Goal: Task Accomplishment & Management: Manage account settings

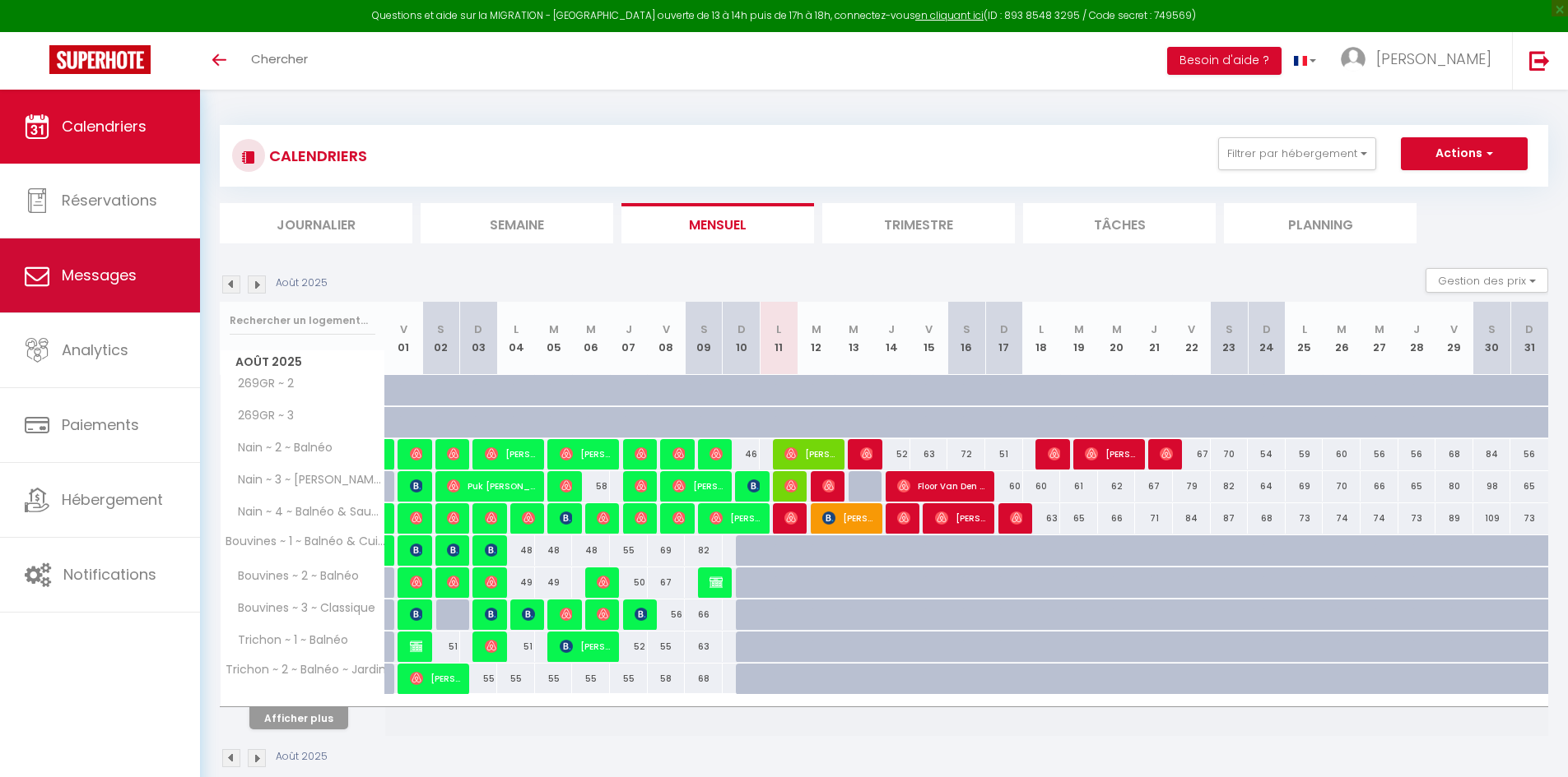
click at [131, 300] on link "Messages" at bounding box center [100, 275] width 200 height 74
select select "message"
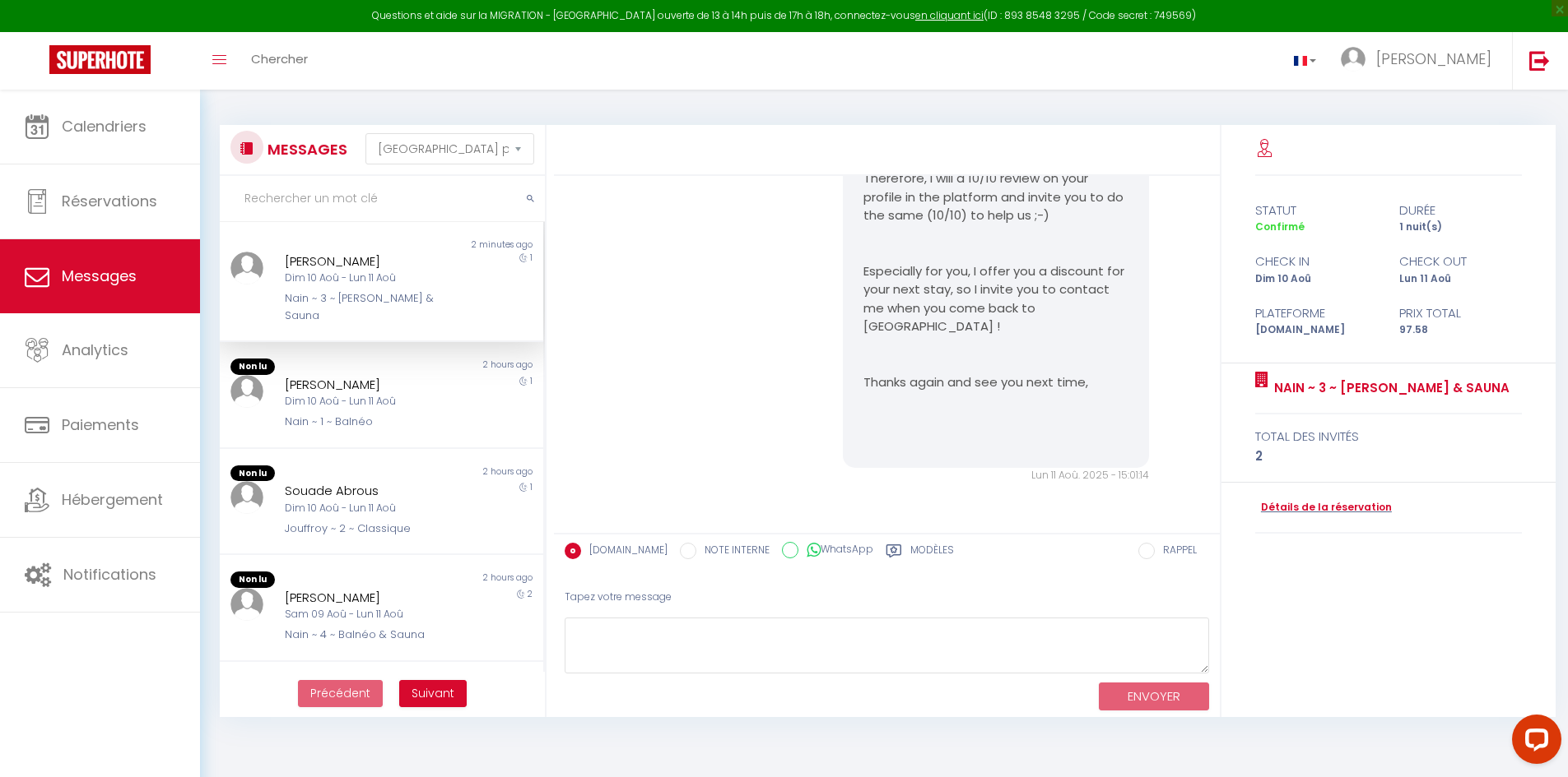
click at [320, 194] on input "text" at bounding box center [382, 198] width 325 height 46
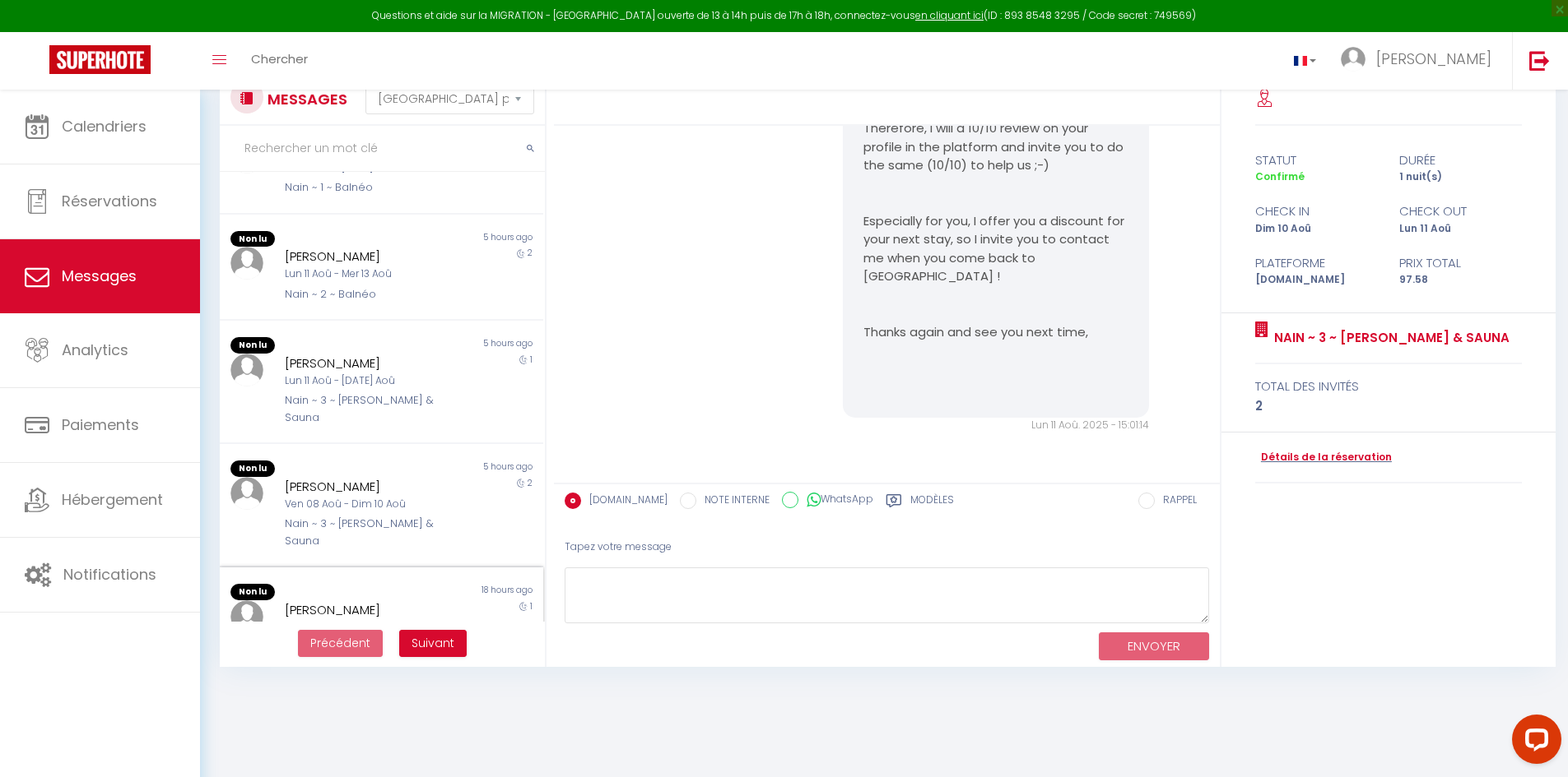
scroll to position [89, 0]
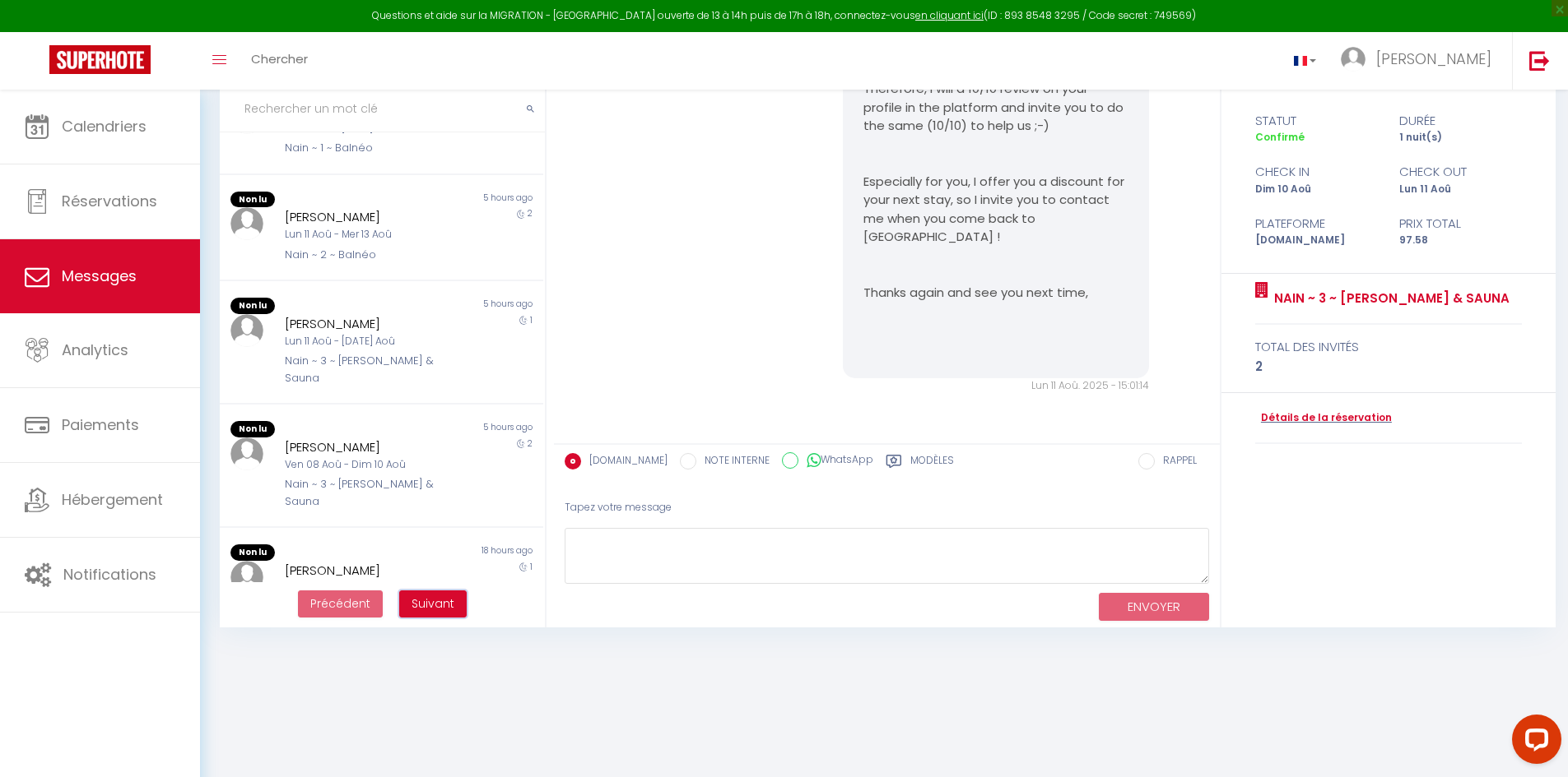
click at [416, 602] on span "Suivant" at bounding box center [433, 604] width 43 height 17
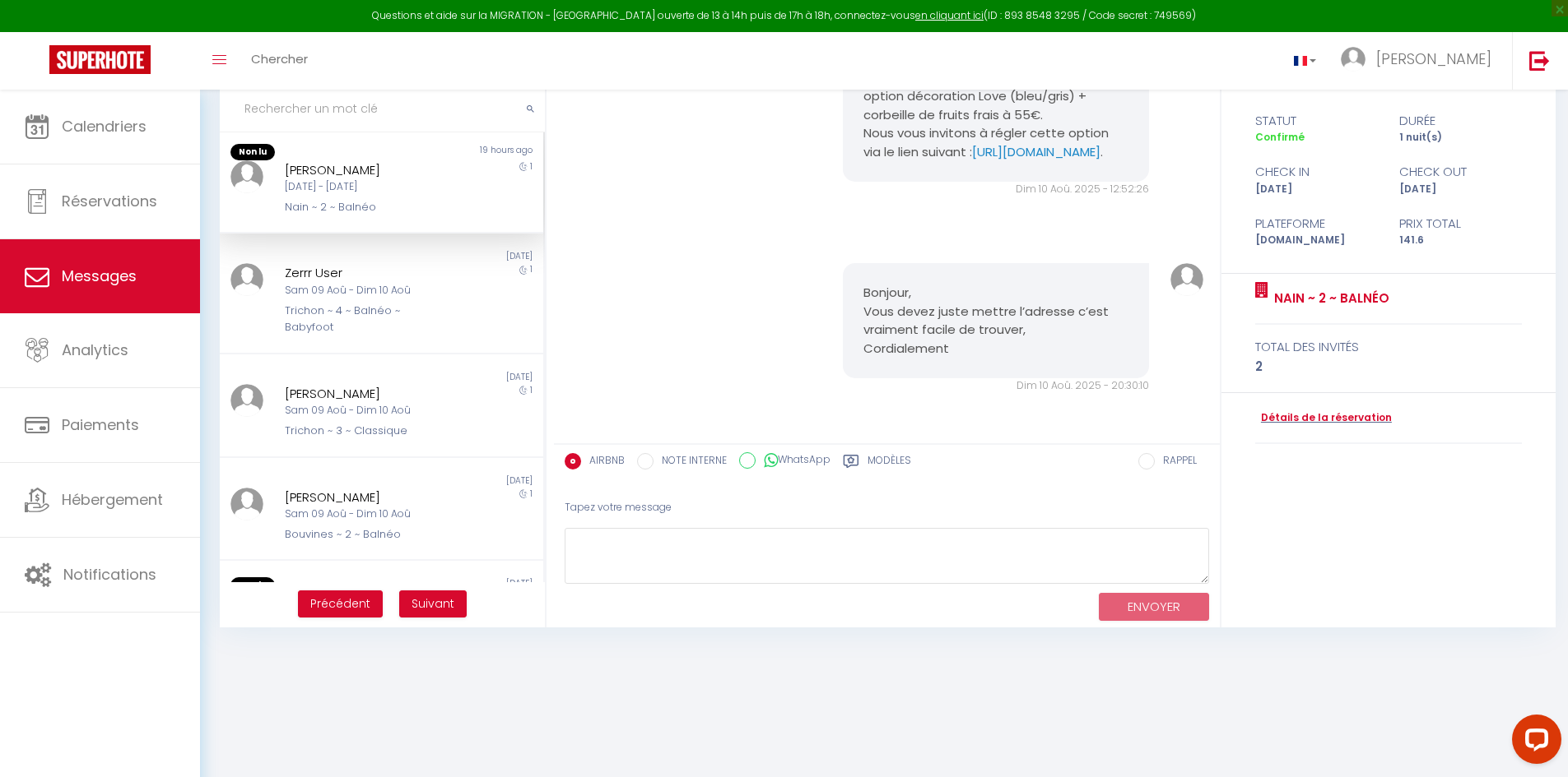
scroll to position [0, 0]
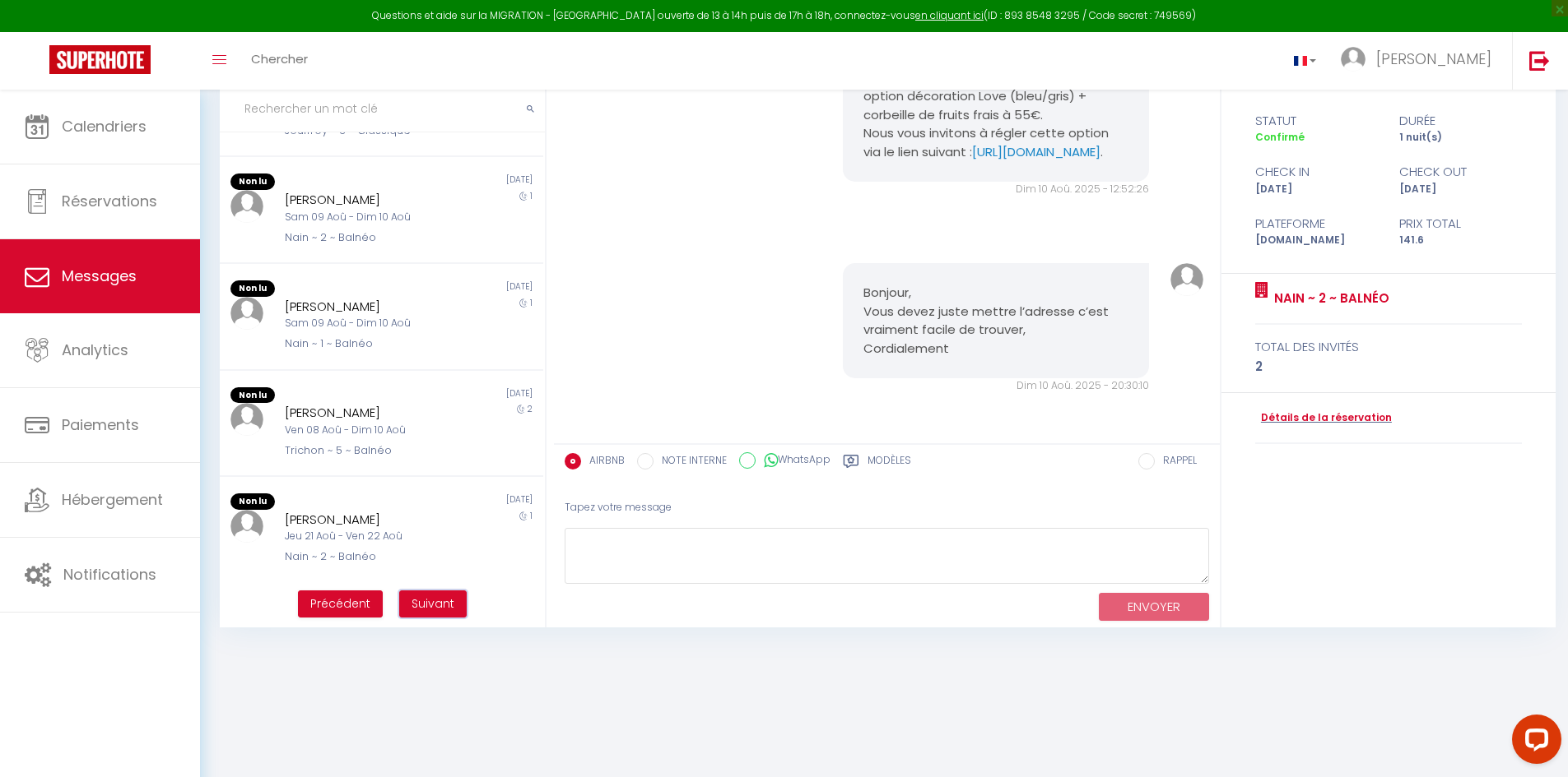
click at [426, 595] on span "Suivant" at bounding box center [433, 604] width 43 height 17
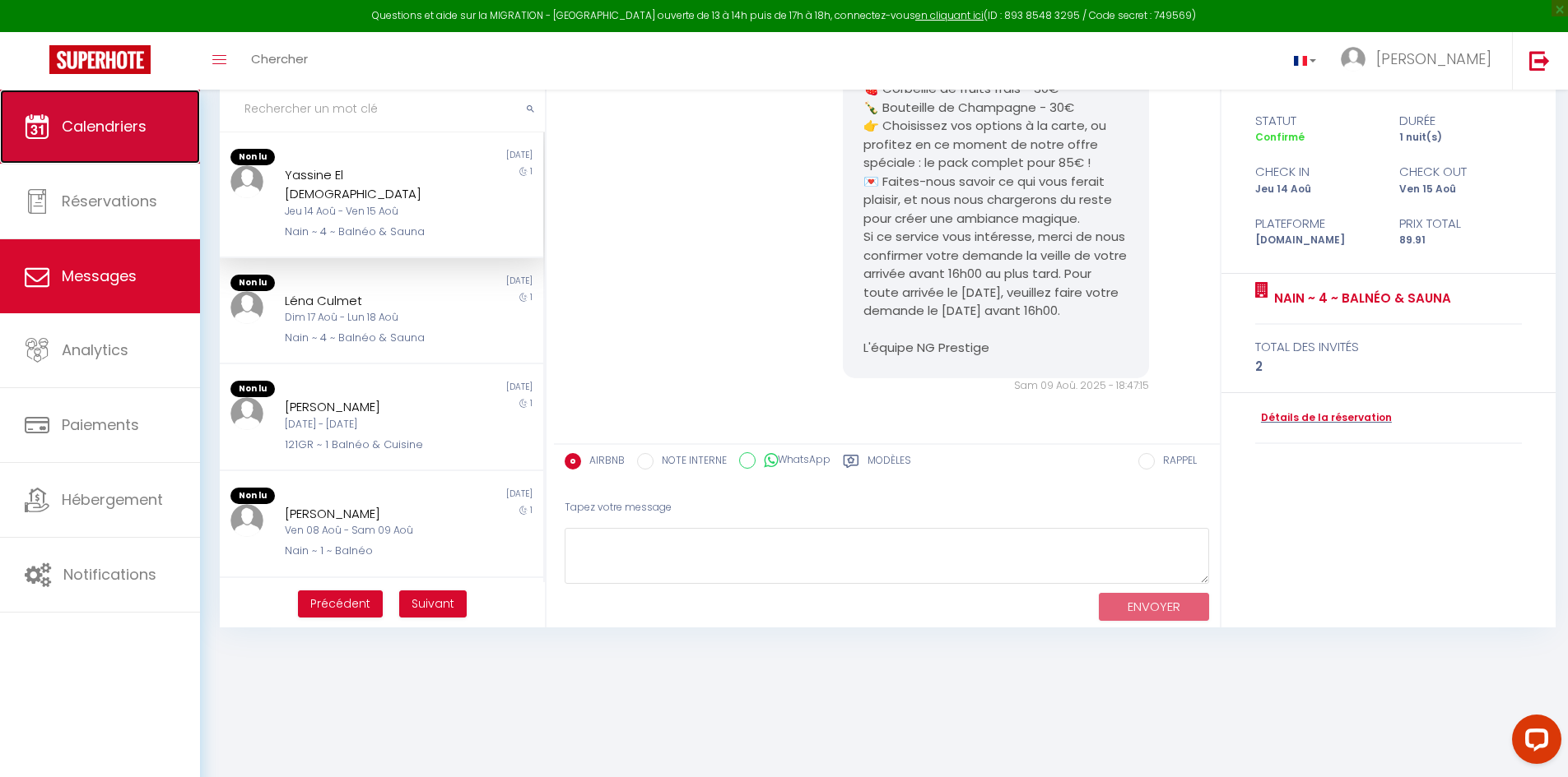
click at [123, 95] on link "Calendriers" at bounding box center [100, 126] width 200 height 74
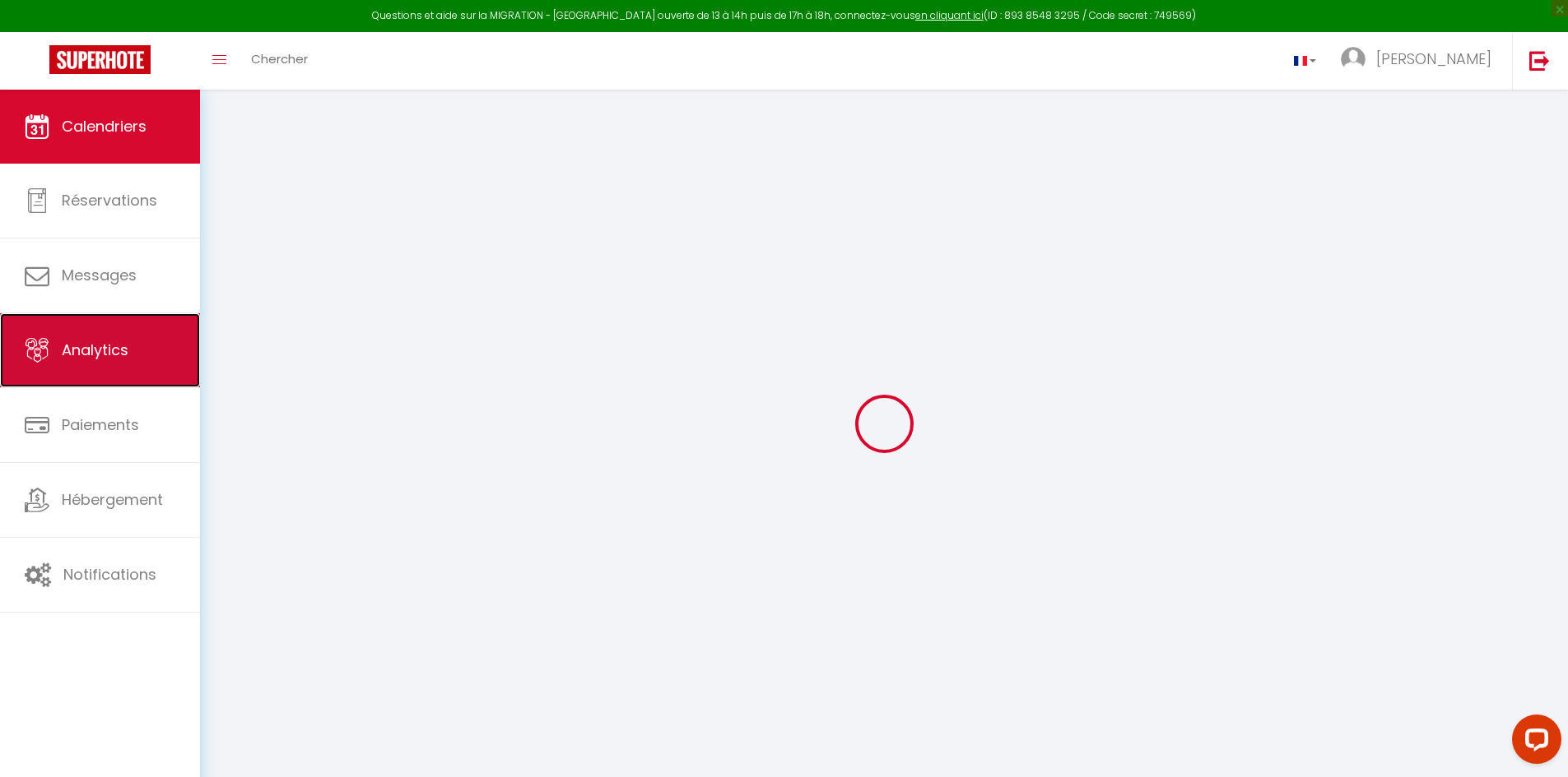
click at [104, 341] on link "Analytics" at bounding box center [100, 349] width 200 height 74
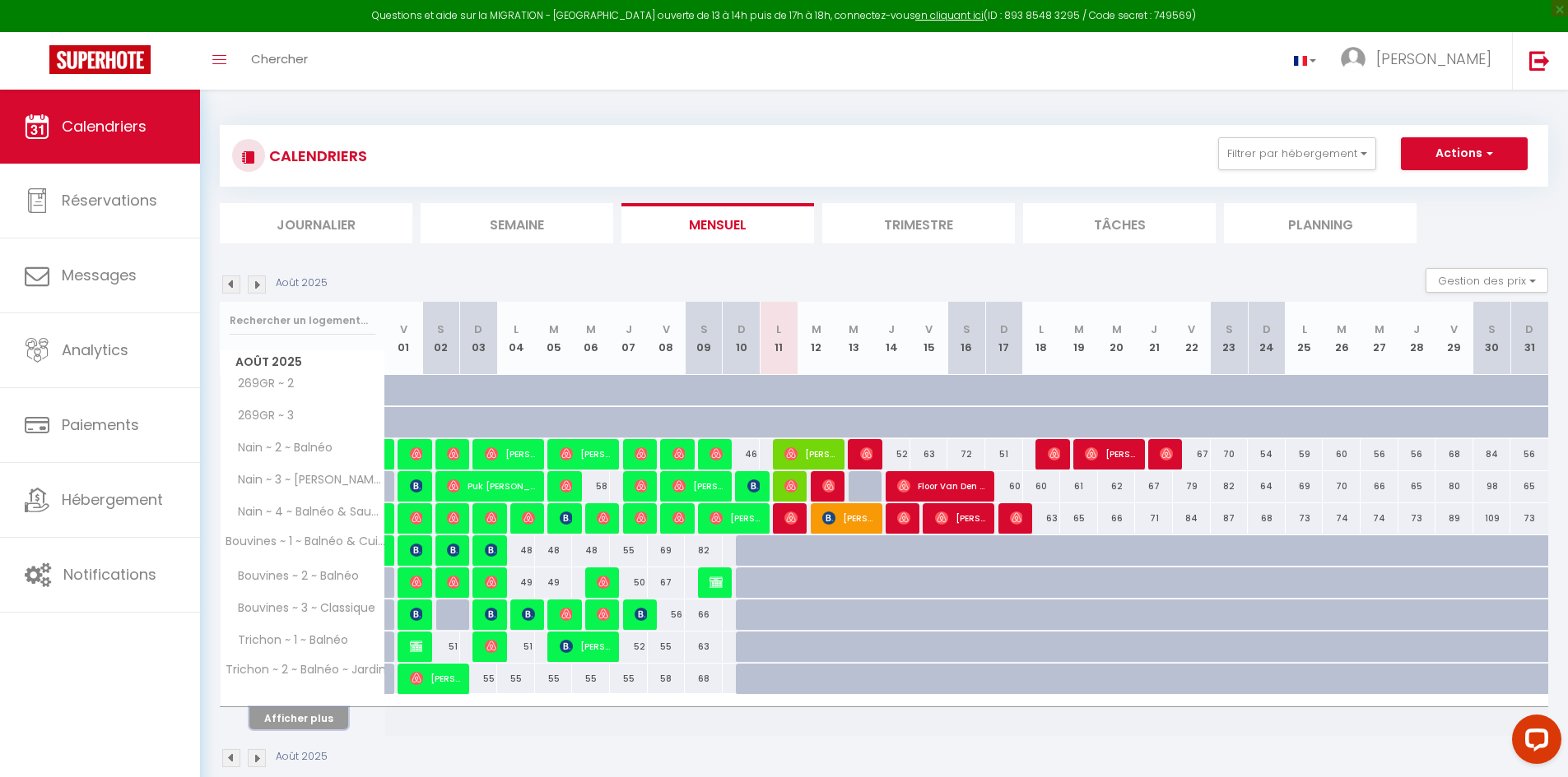
click at [286, 727] on button "Afficher plus" at bounding box center [299, 718] width 99 height 22
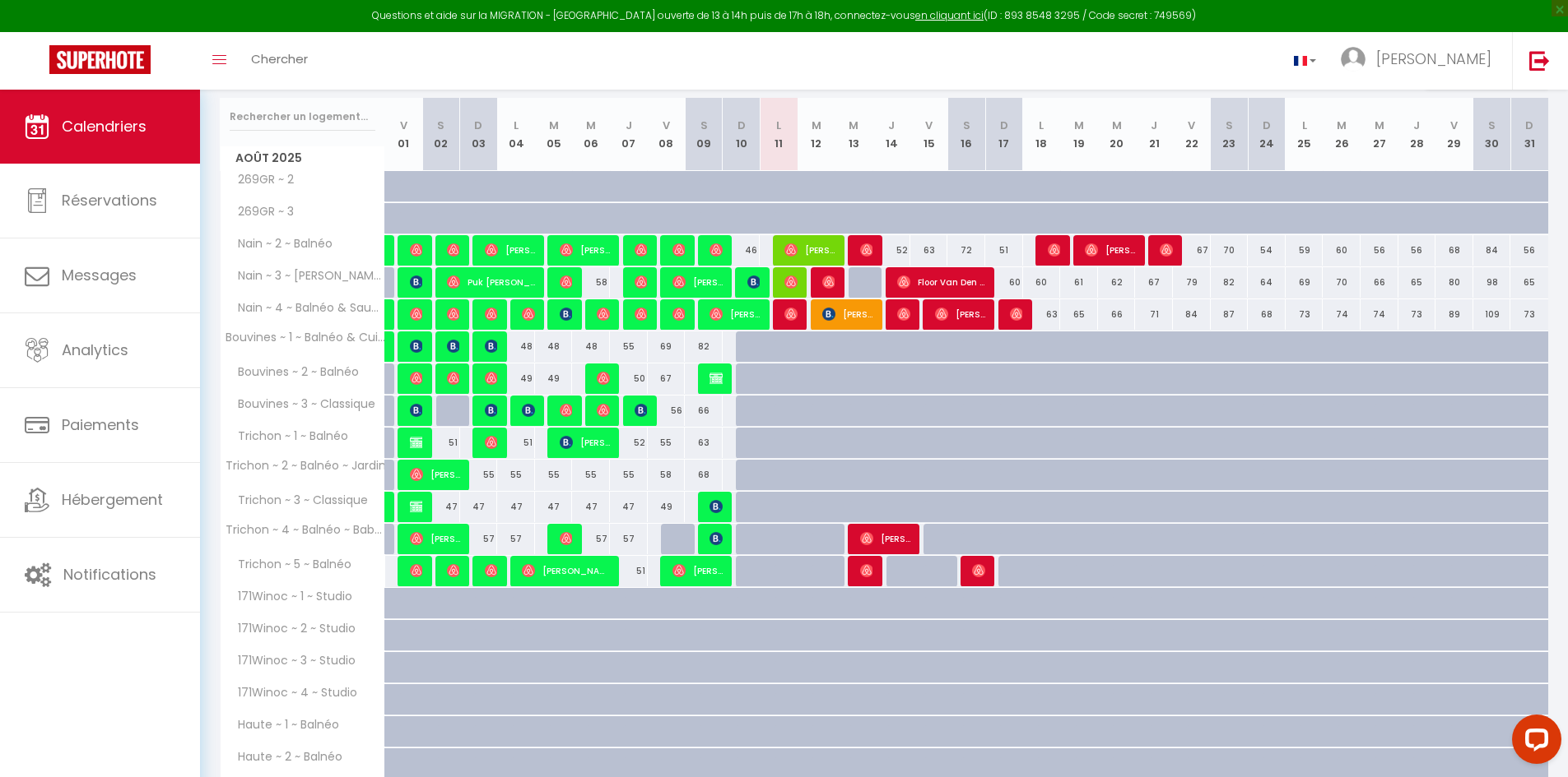
scroll to position [348, 0]
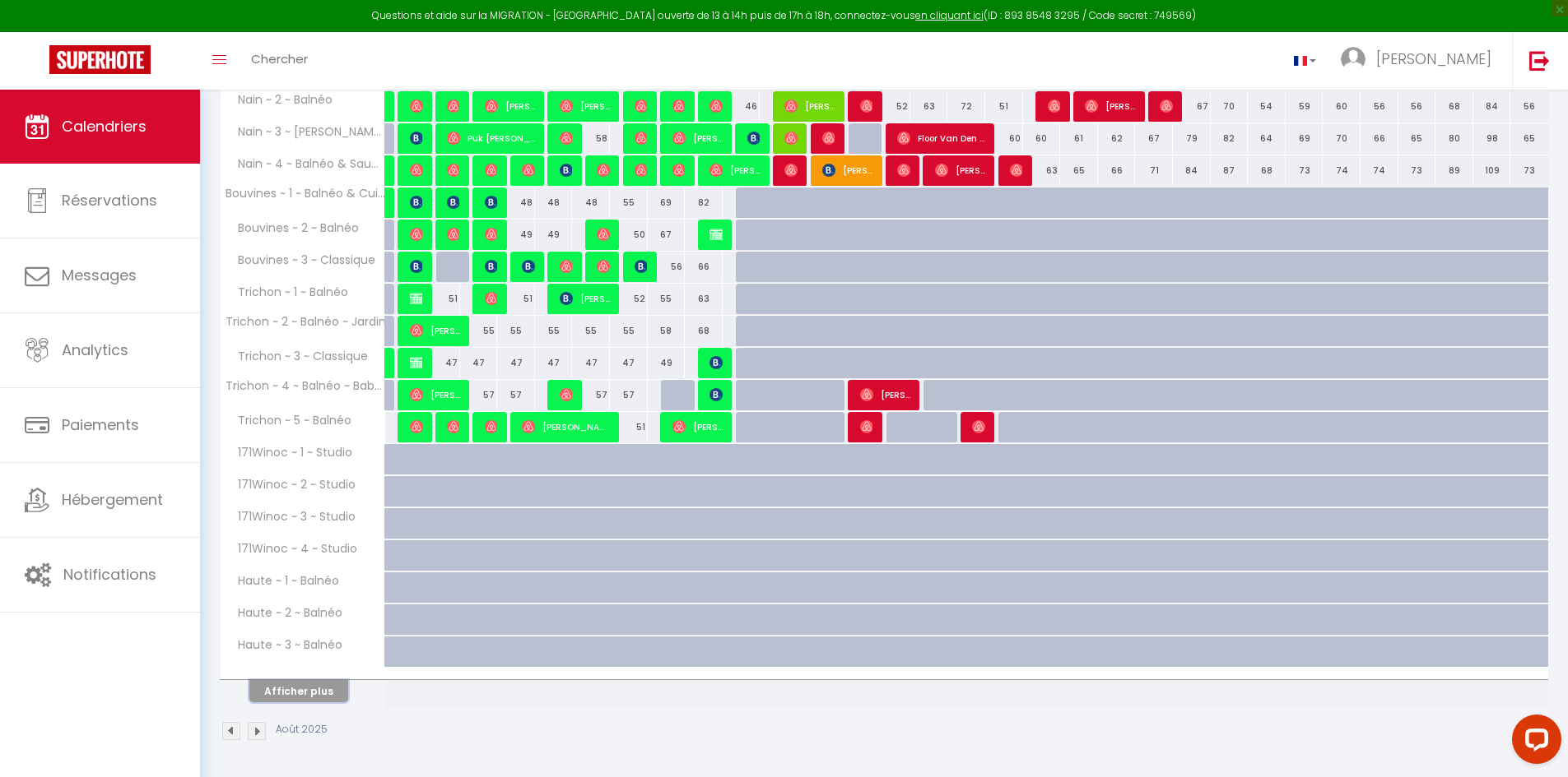
click at [290, 699] on button "Afficher plus" at bounding box center [299, 691] width 99 height 22
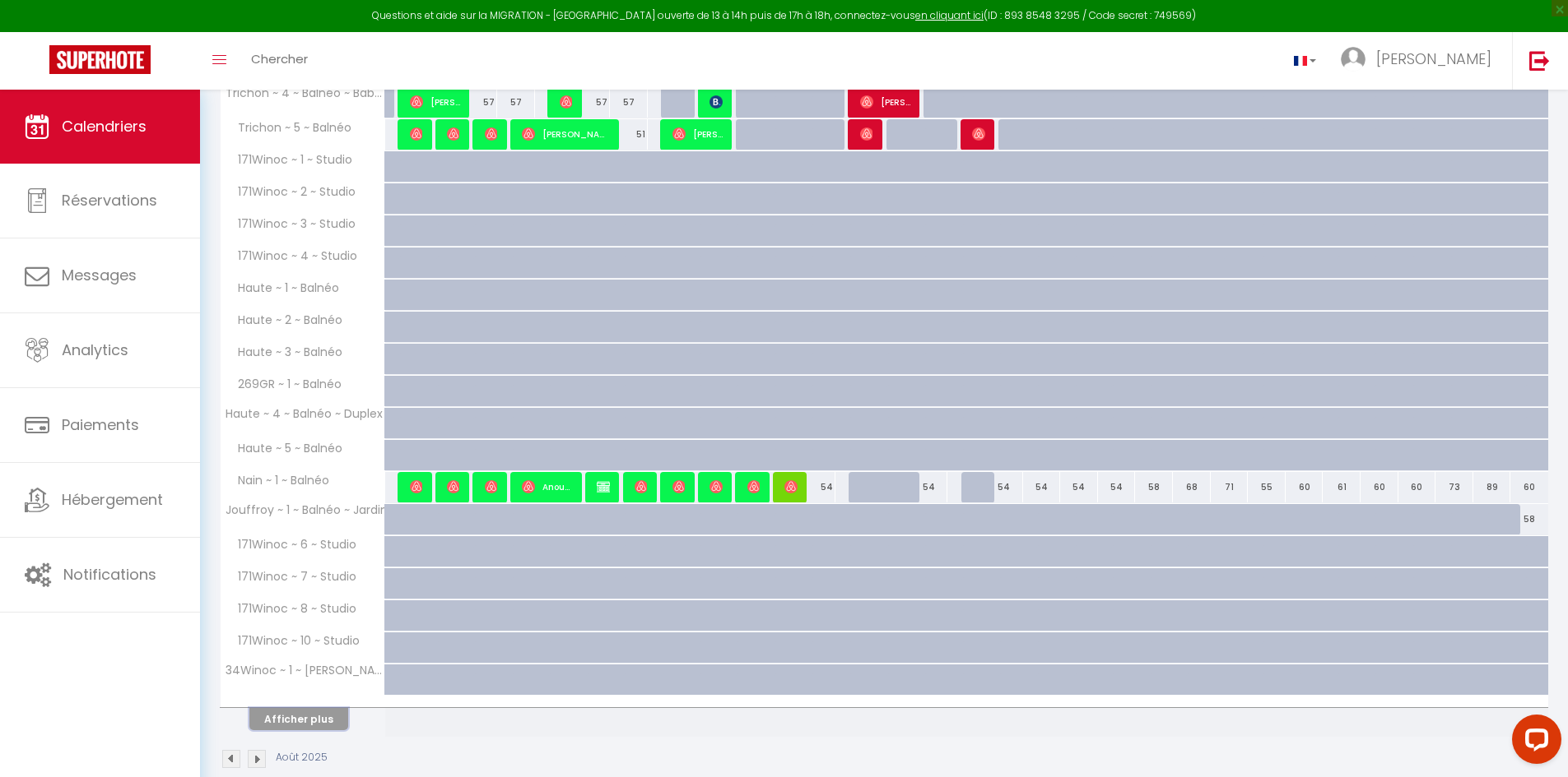
scroll to position [669, 0]
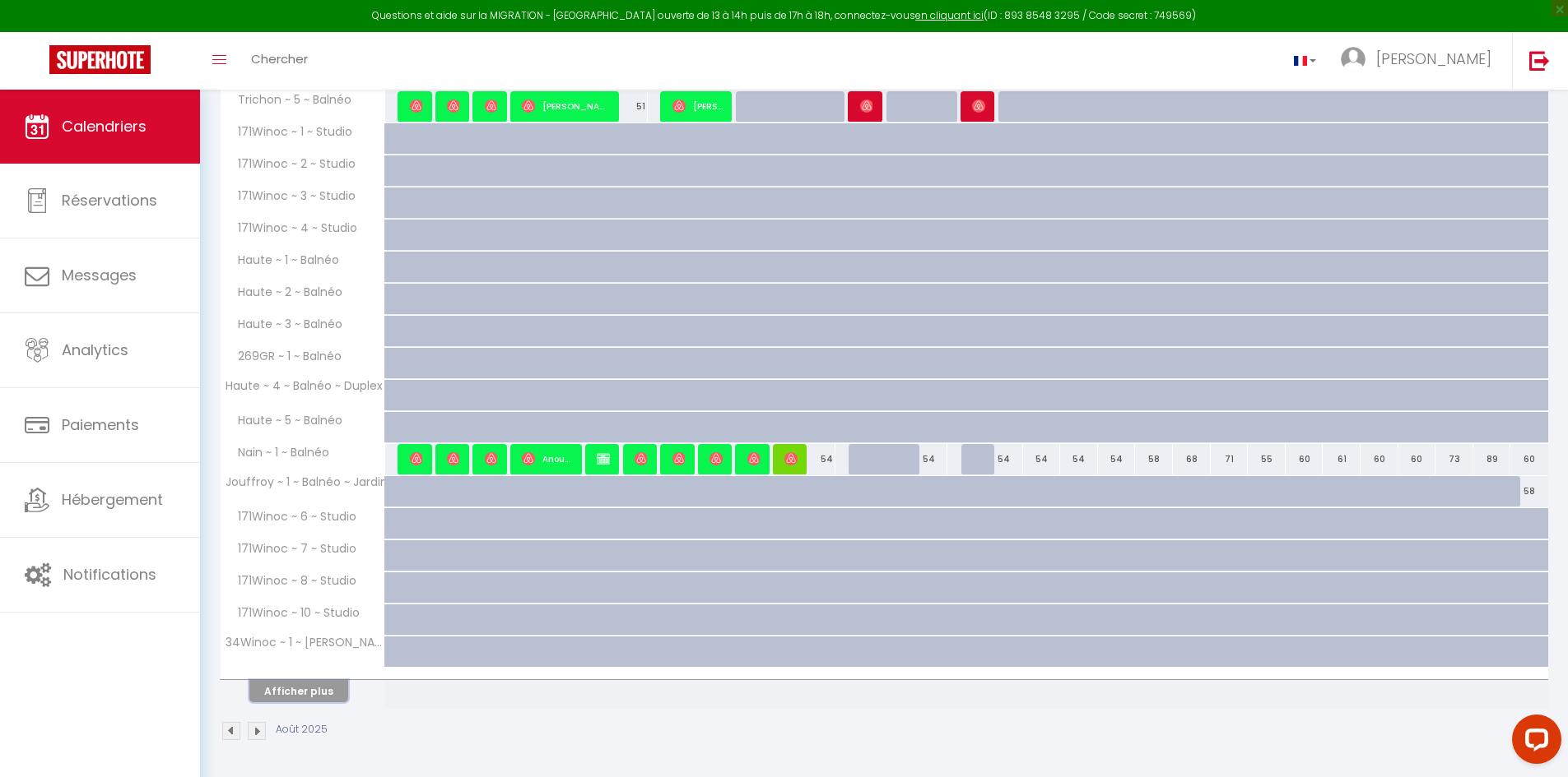
drag, startPoint x: 289, startPoint y: 687, endPoint x: 285, endPoint y: 635, distance: 52.2
click at [289, 688] on button "Afficher plus" at bounding box center [299, 691] width 99 height 22
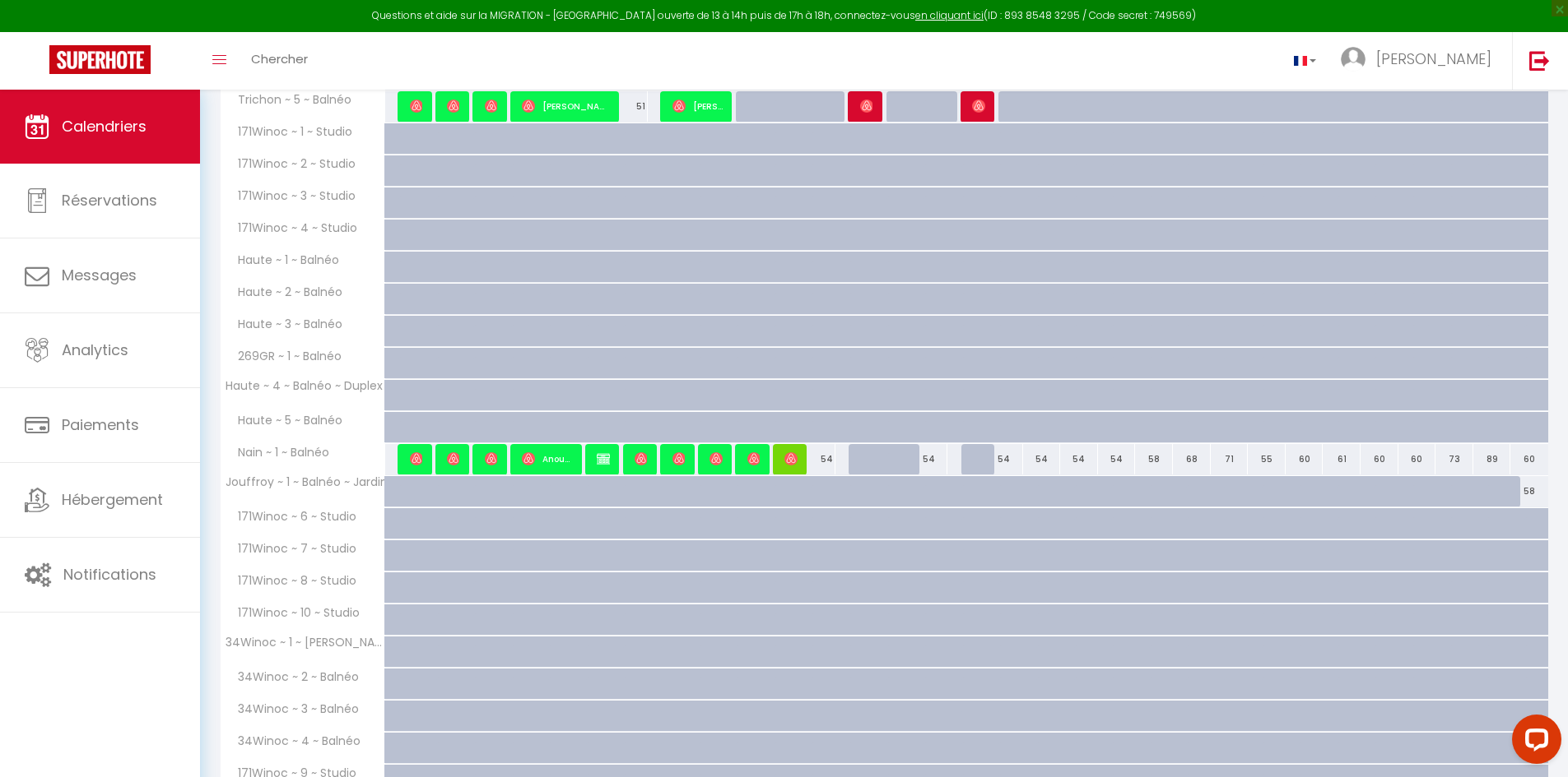
scroll to position [916, 0]
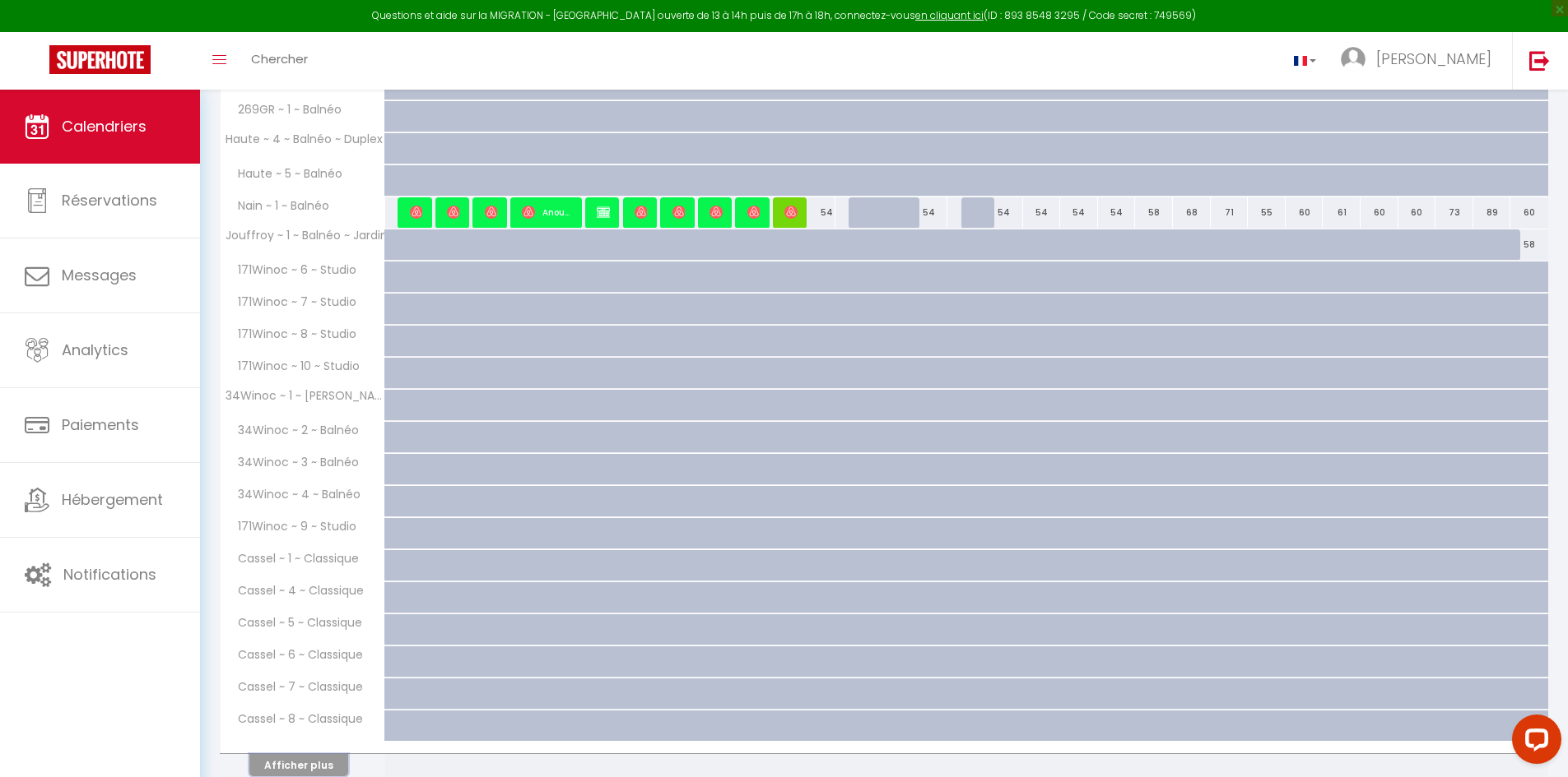
click at [292, 760] on button "Afficher plus" at bounding box center [299, 766] width 99 height 22
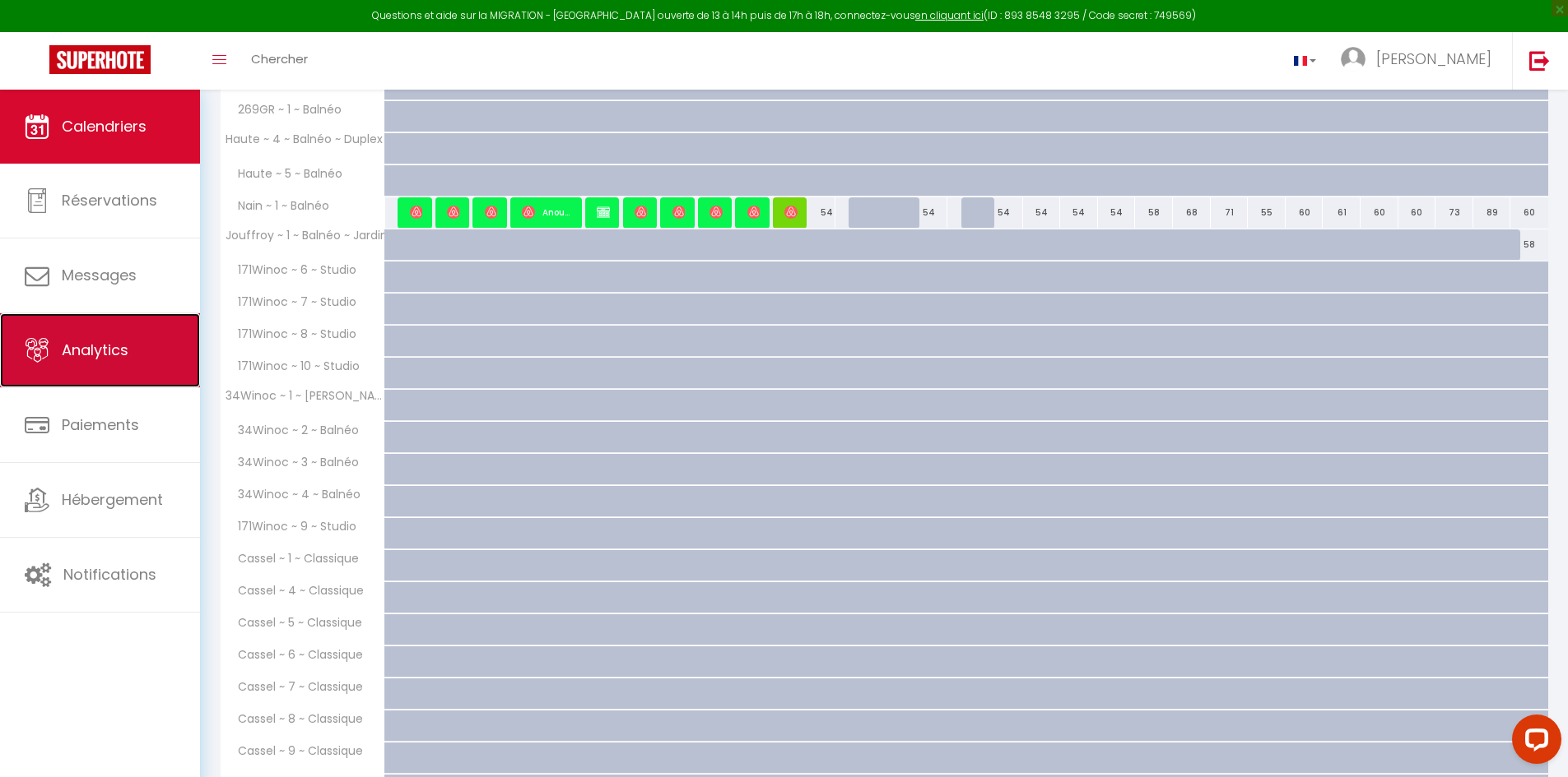
click at [144, 368] on link "Analytics" at bounding box center [100, 349] width 200 height 74
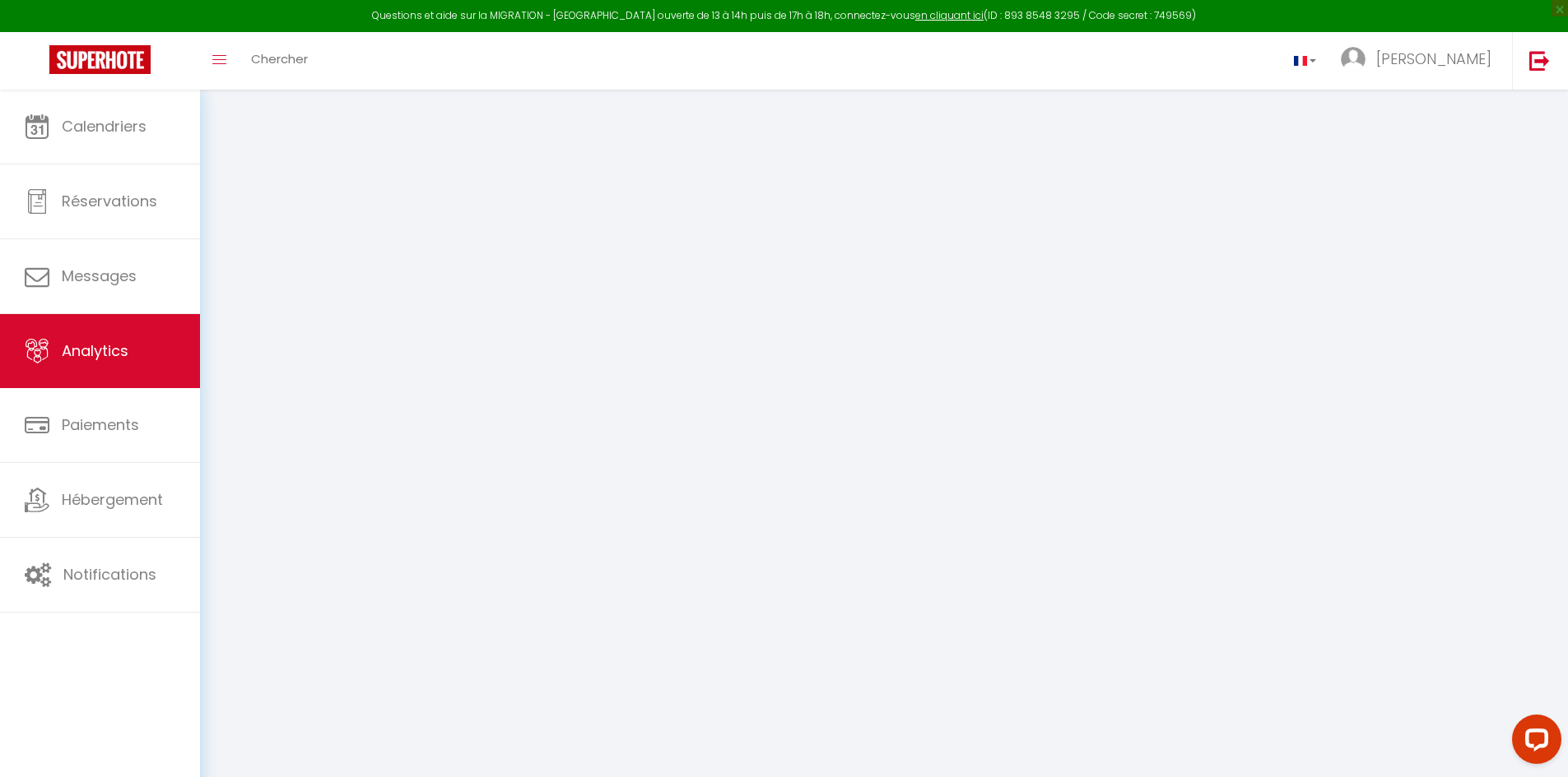
select select "2025"
select select "8"
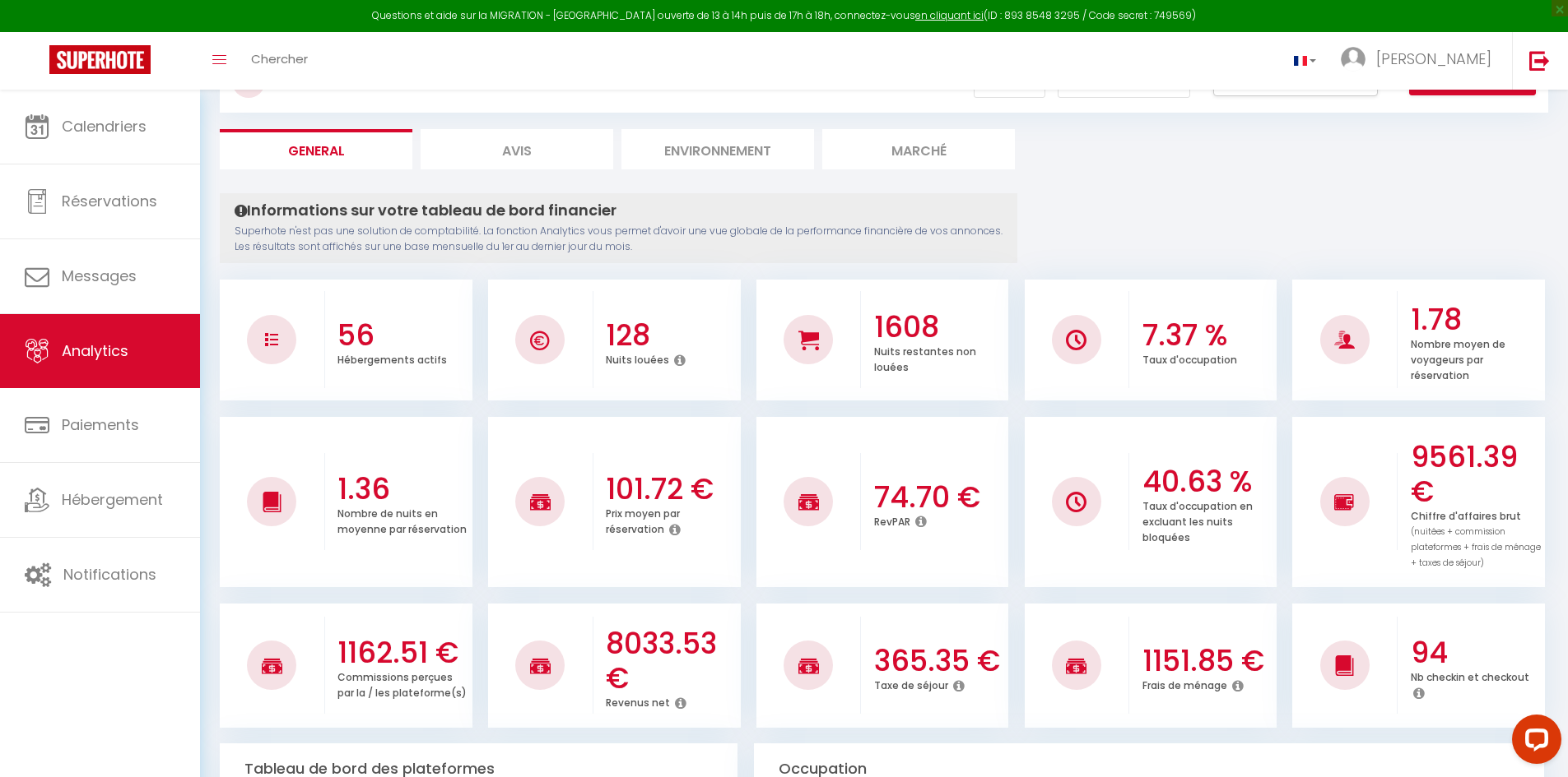
scroll to position [82, 0]
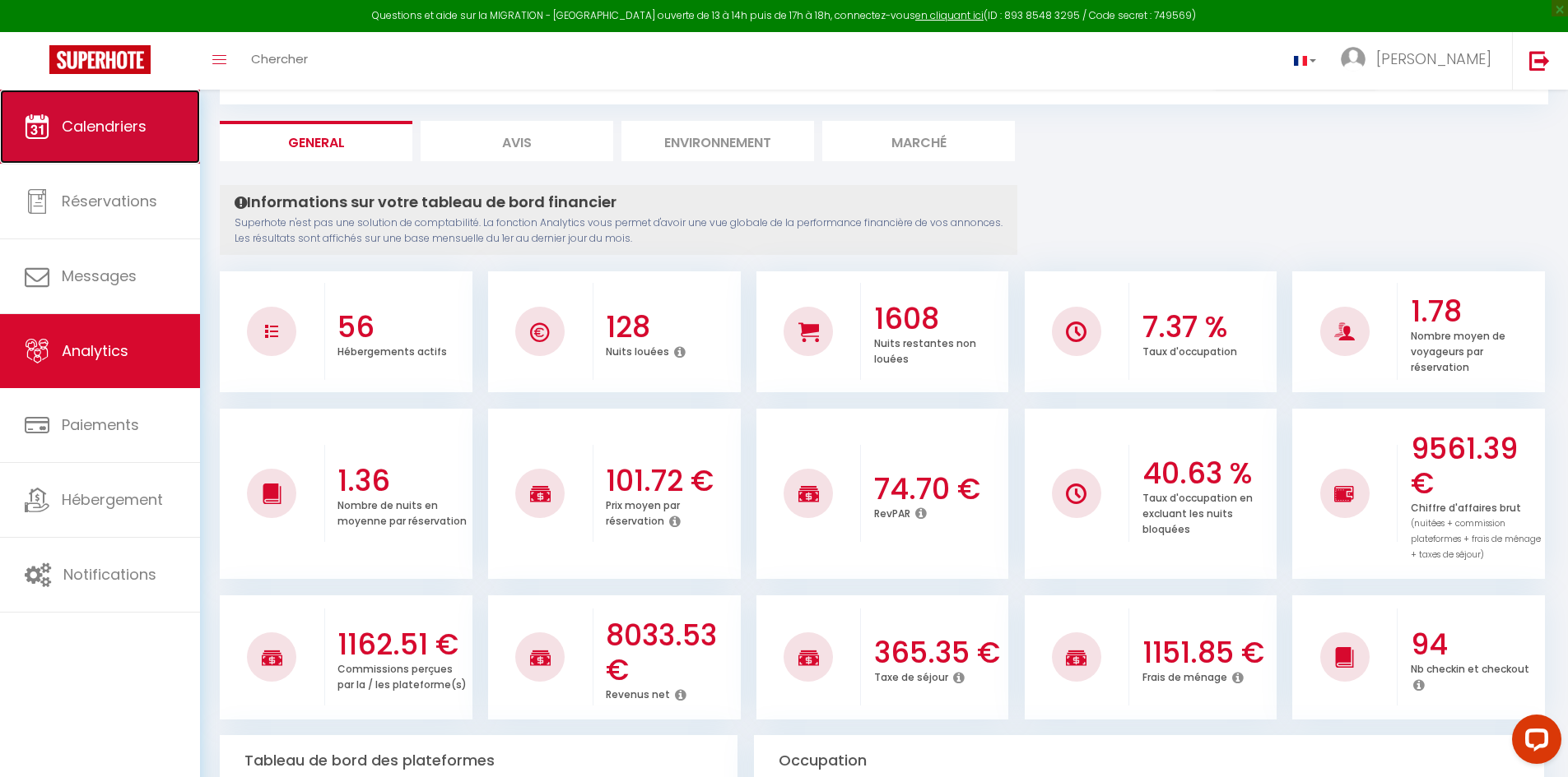
click at [119, 144] on link "Calendriers" at bounding box center [100, 126] width 200 height 74
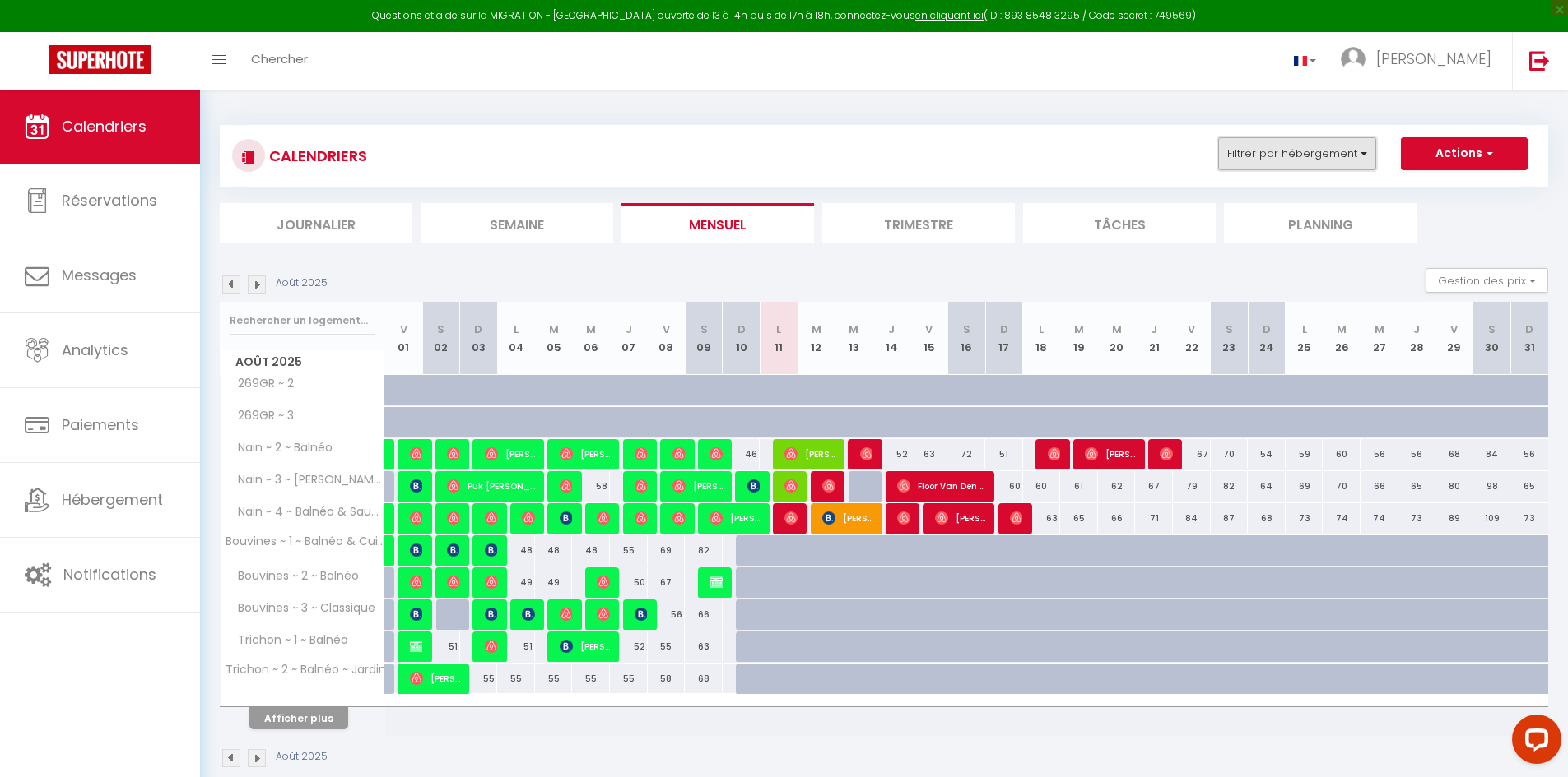
click at [1277, 149] on button "Filtrer par hébergement" at bounding box center [1298, 153] width 158 height 33
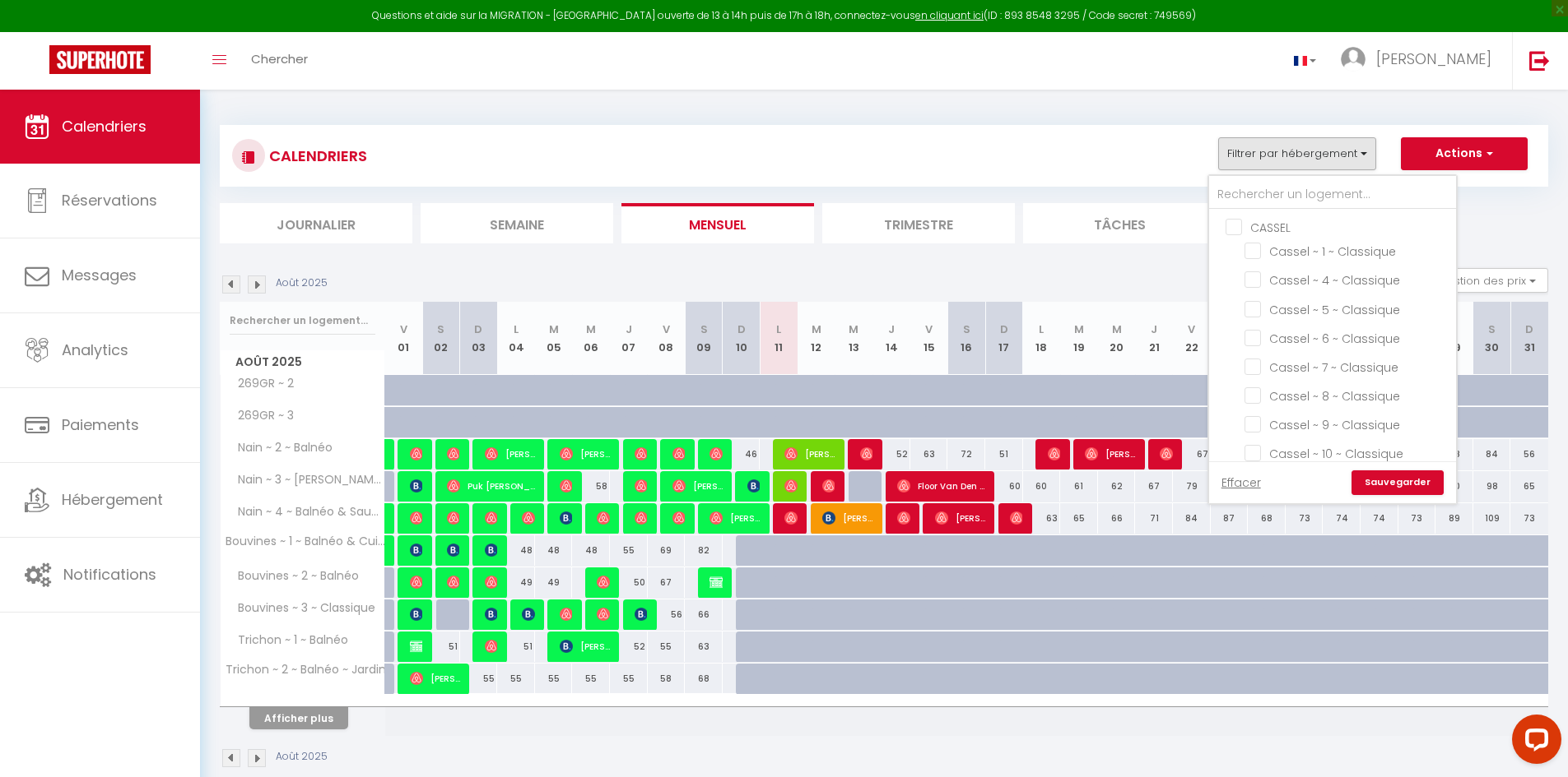
click at [1092, 172] on div "CALENDRIERS Filtrer par hébergement CASSEL Cassel ~ 1 ~ Classique Cassel ~ 4 ~ …" at bounding box center [884, 156] width 1304 height 37
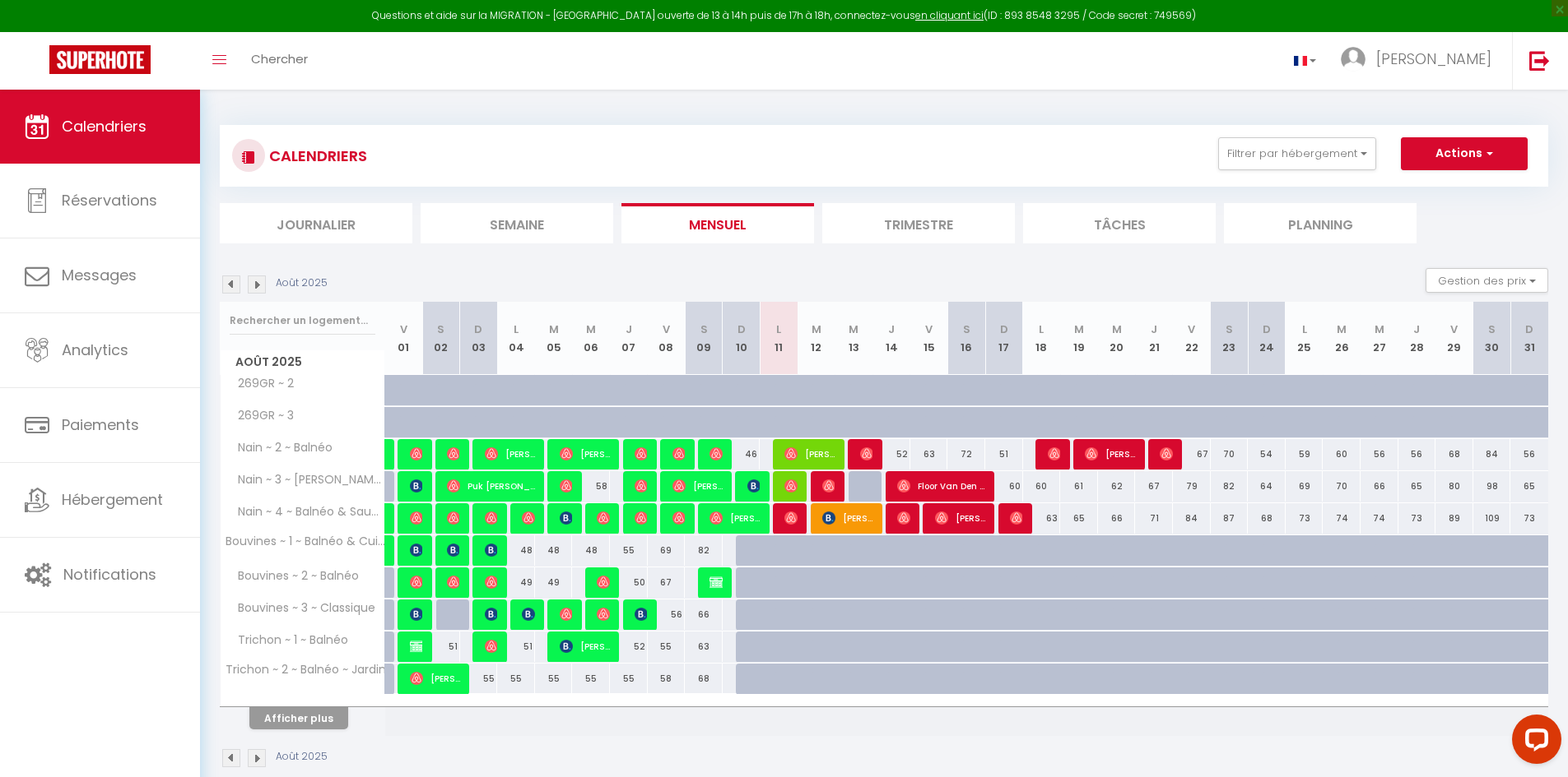
click at [257, 282] on img at bounding box center [256, 284] width 18 height 18
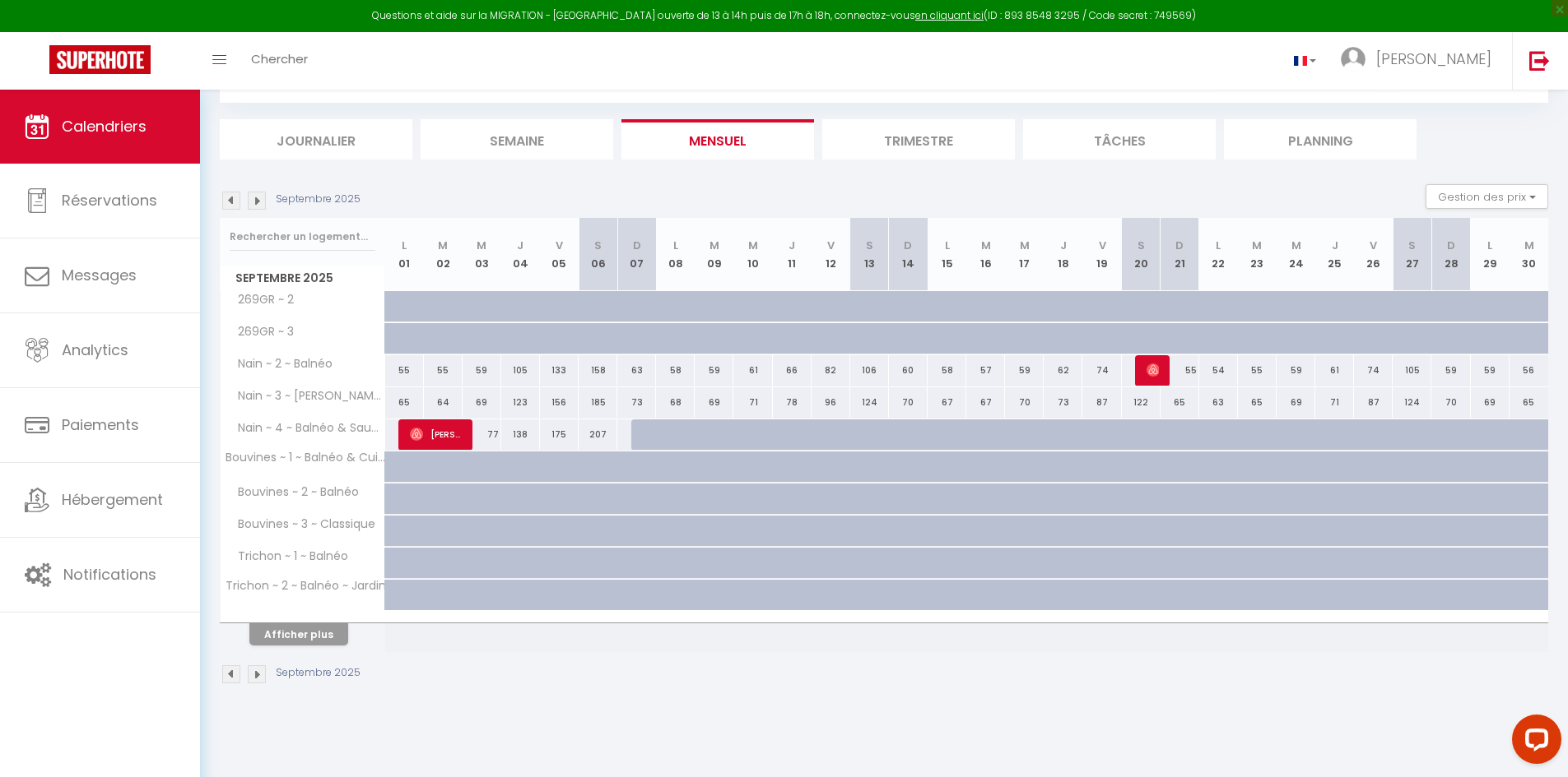
scroll to position [89, 0]
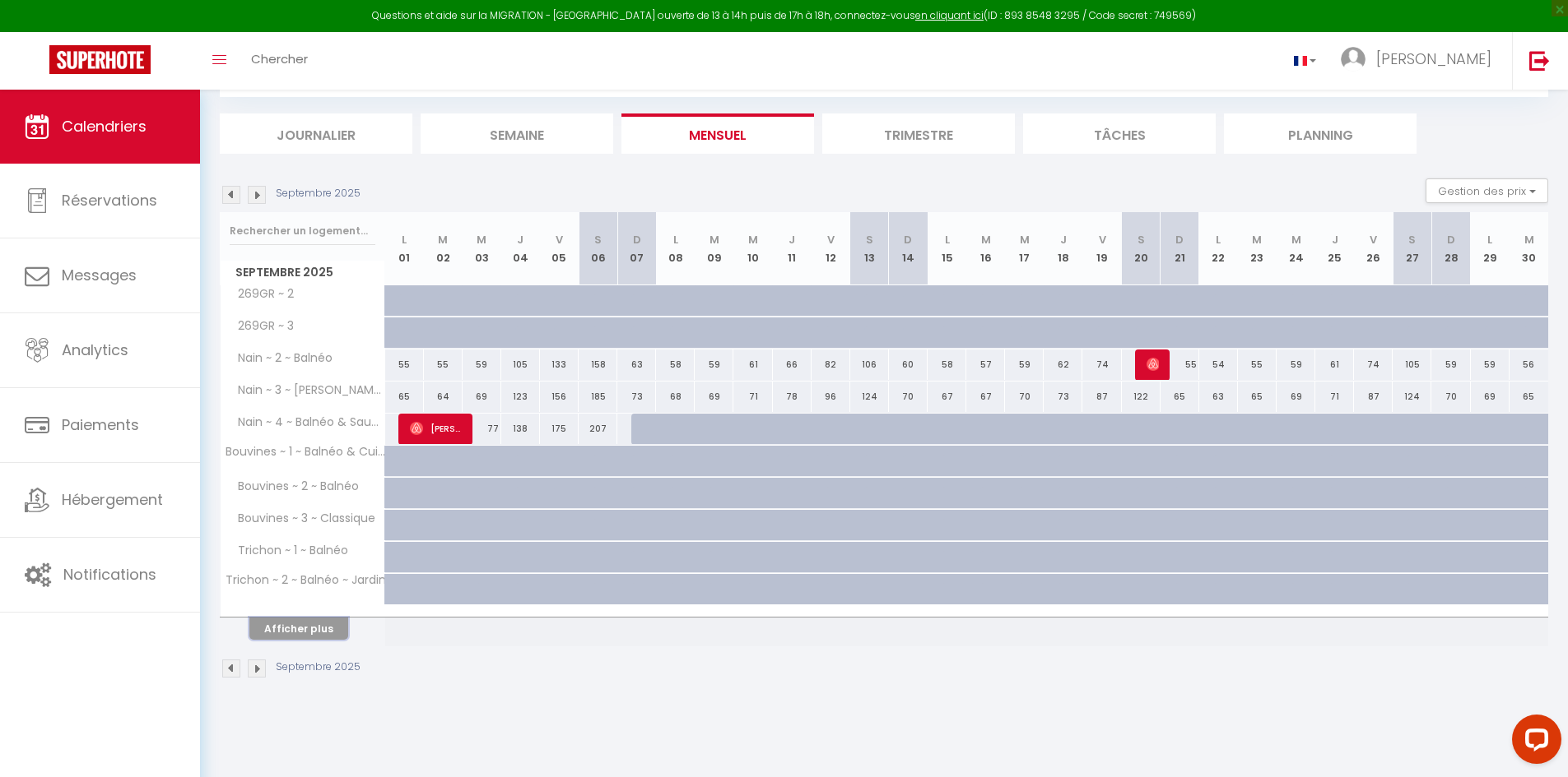
click at [322, 623] on button "Afficher plus" at bounding box center [299, 629] width 99 height 22
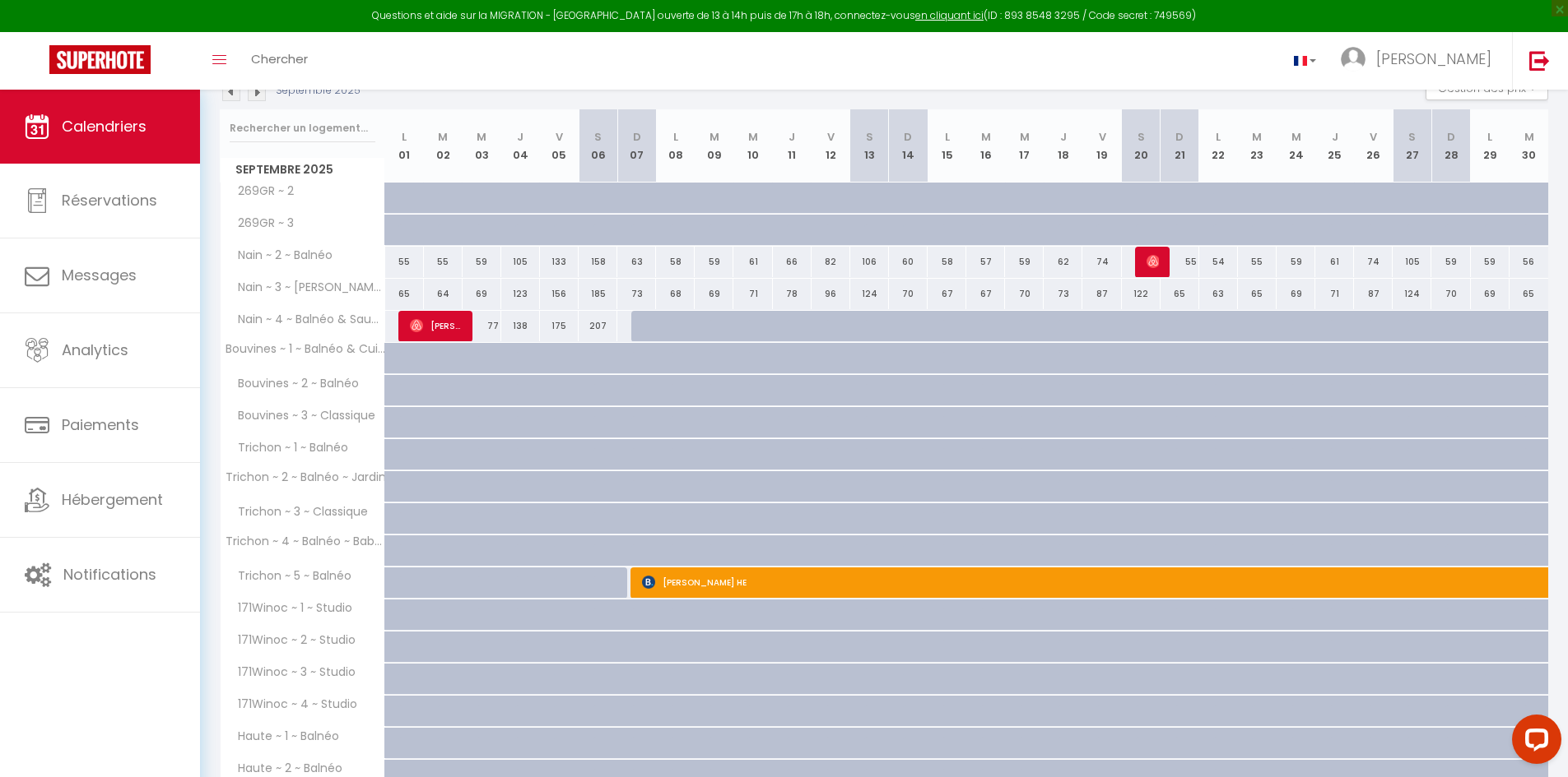
scroll to position [336, 0]
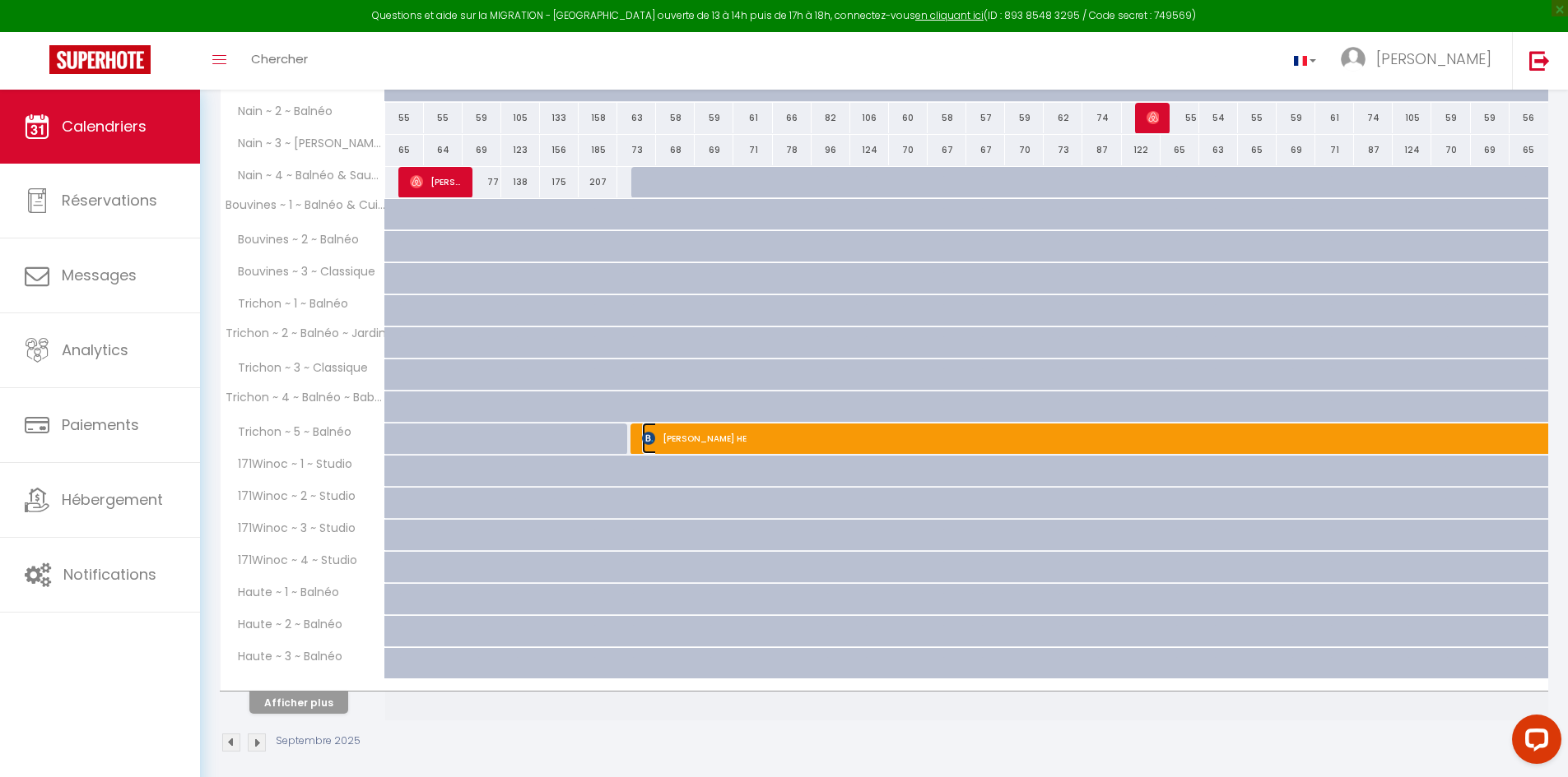
click at [736, 426] on span "[PERSON_NAME] HE" at bounding box center [1267, 439] width 1249 height 32
select select "OK"
select select "KO"
select select "0"
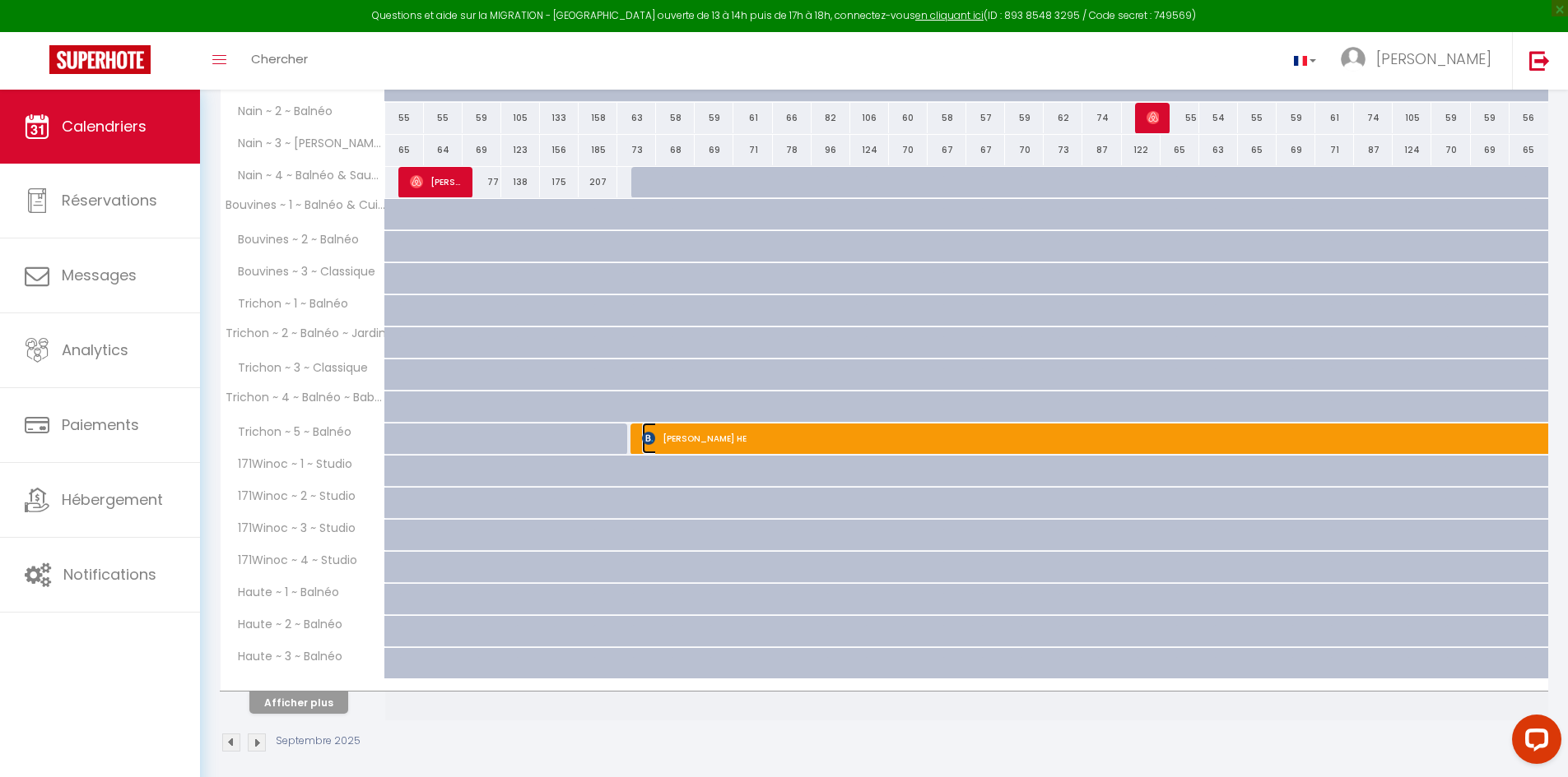
select select "1"
select select
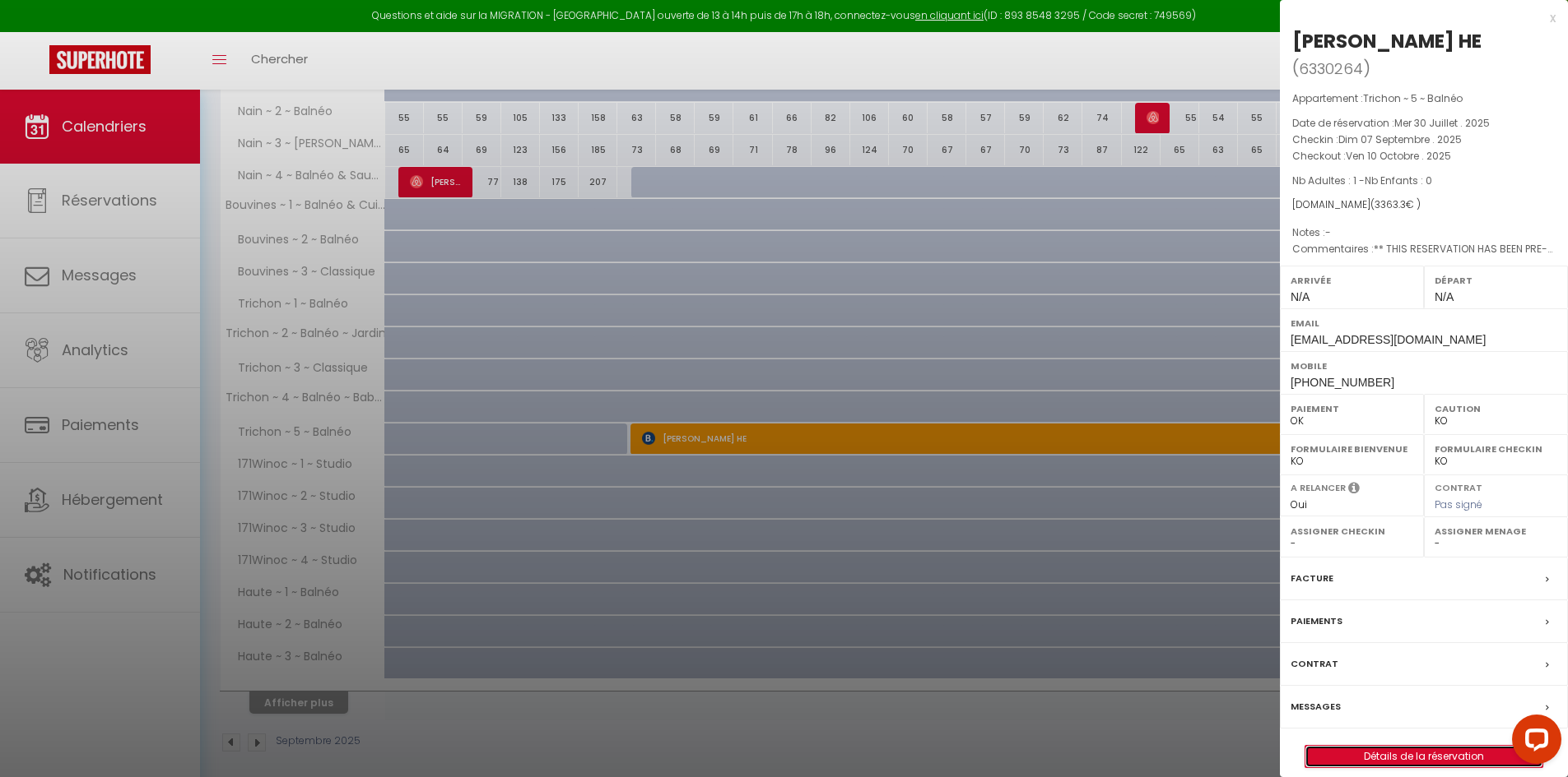
click at [1397, 746] on link "Détails de la réservation" at bounding box center [1424, 757] width 237 height 21
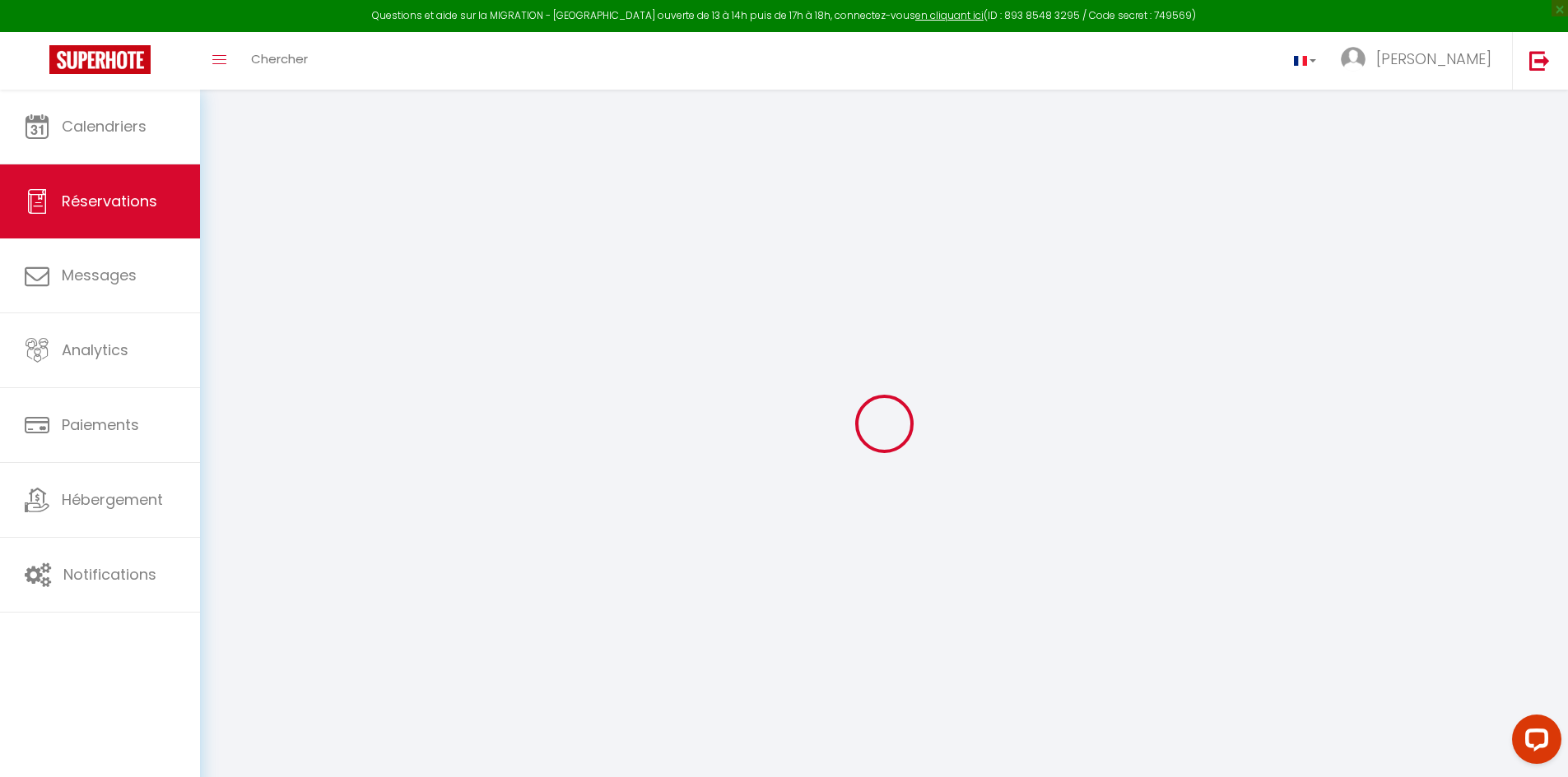
select select
checkbox input "false"
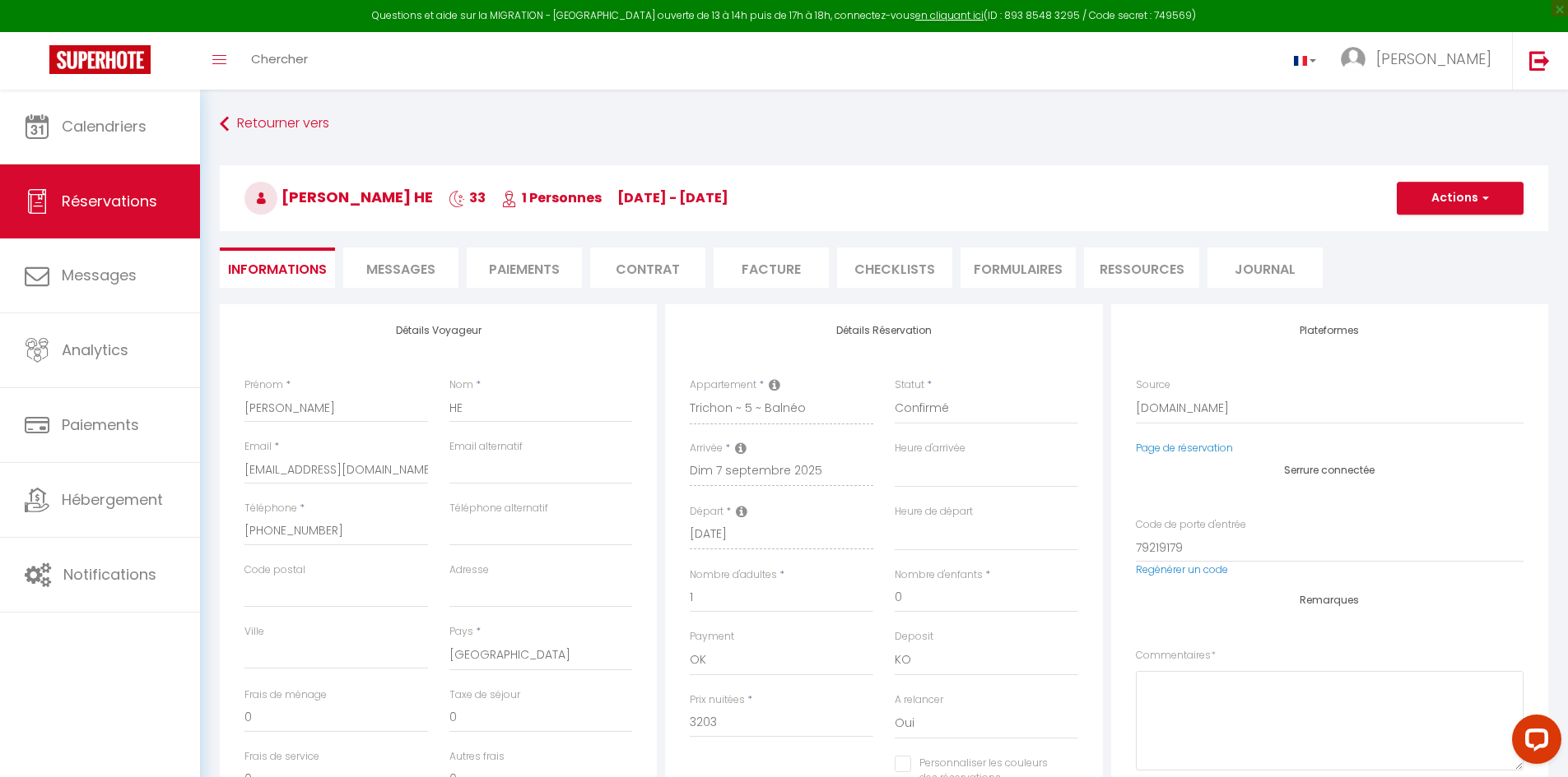
select select
checkbox input "false"
type textarea "** THIS RESERVATION HAS BEEN PRE-PAID ** BOOKING NOTE : Payment charge is EUR 2…"
type input "15"
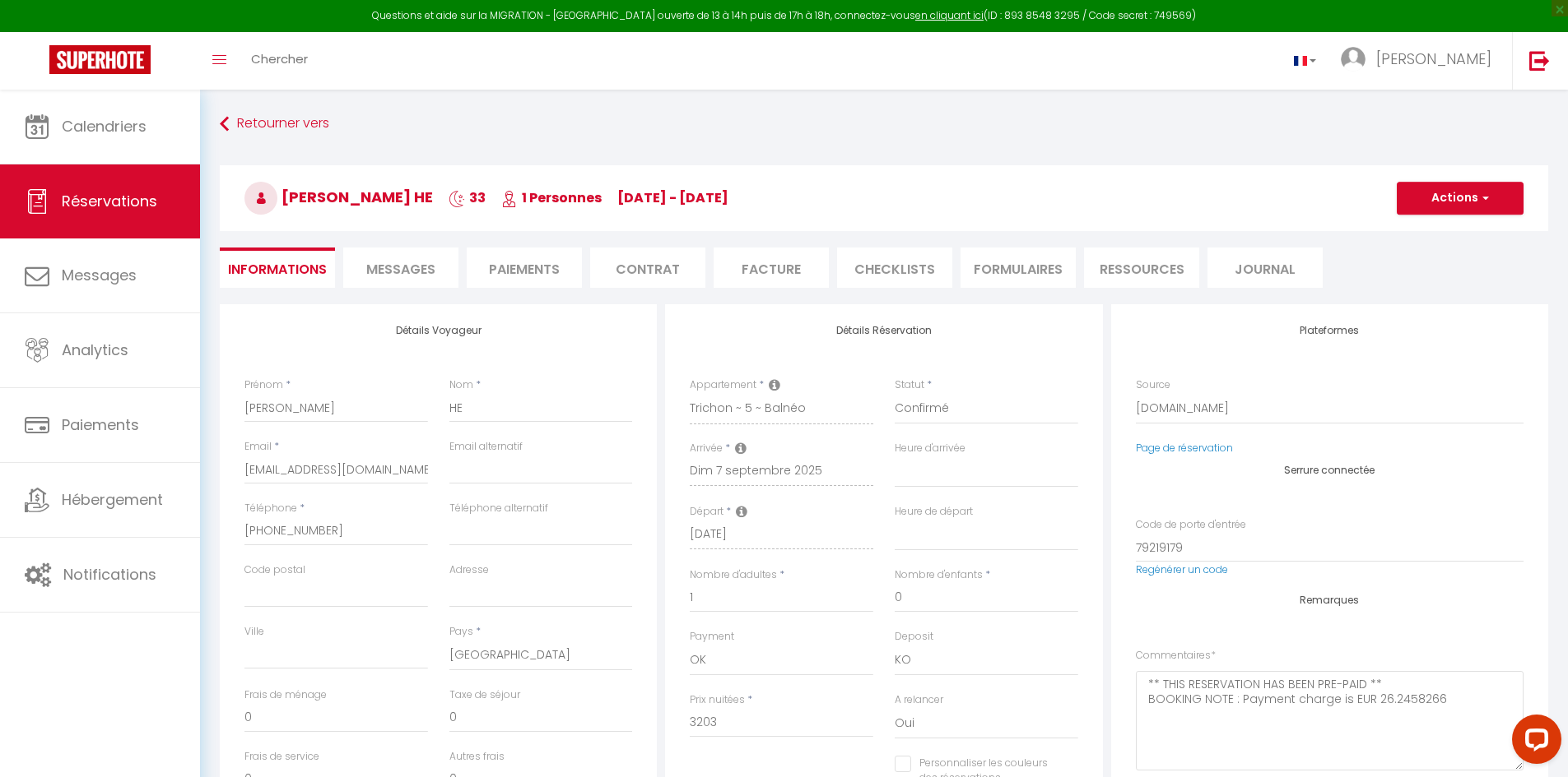
type input "145.3"
select select
checkbox input "false"
select select
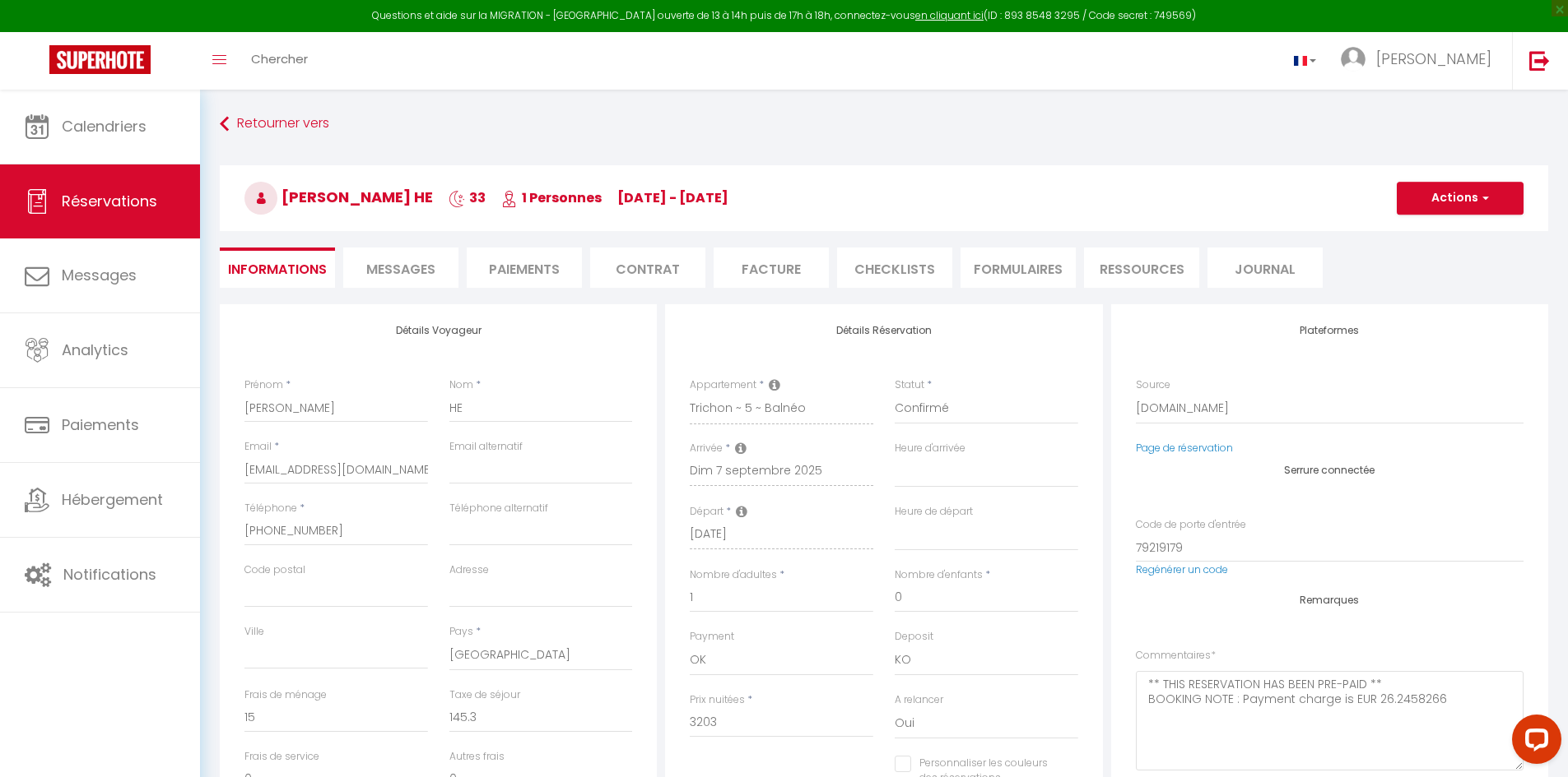
select select
click at [432, 271] on span "Messages" at bounding box center [401, 269] width 69 height 19
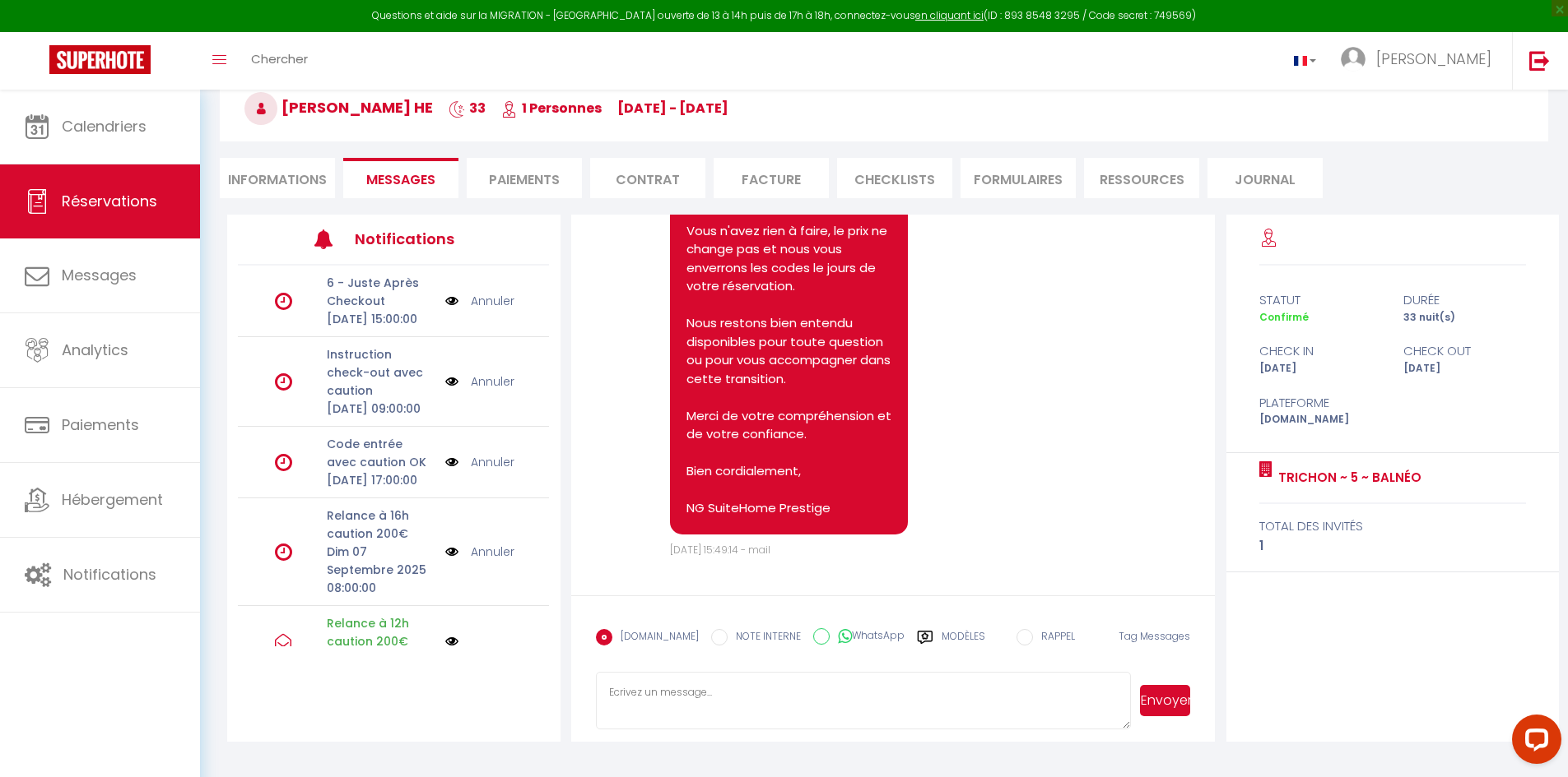
scroll to position [4579, 0]
click at [624, 184] on li "Contrat" at bounding box center [648, 178] width 116 height 40
select select
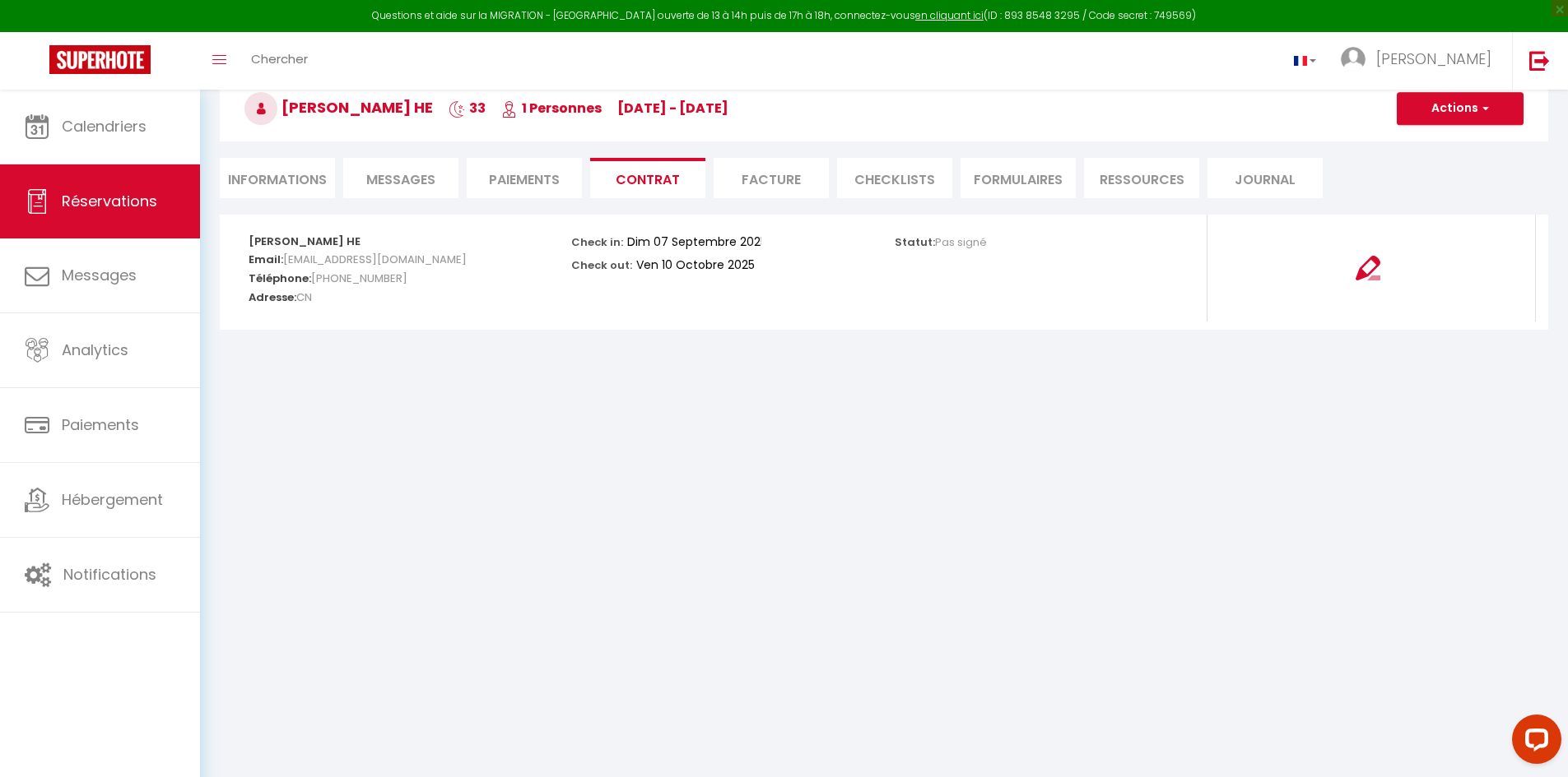
click at [261, 193] on li "Informations" at bounding box center [278, 178] width 116 height 40
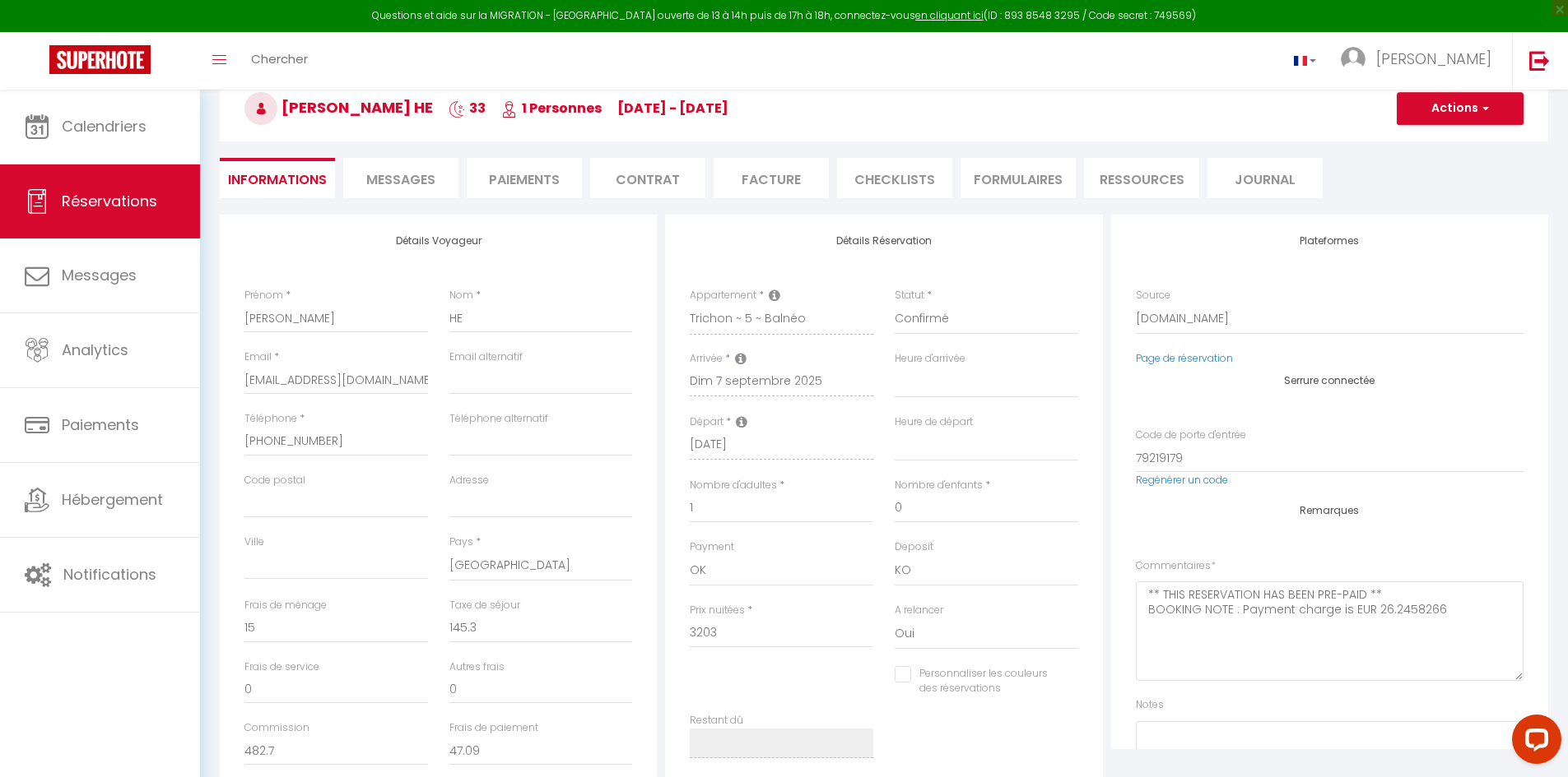
select select
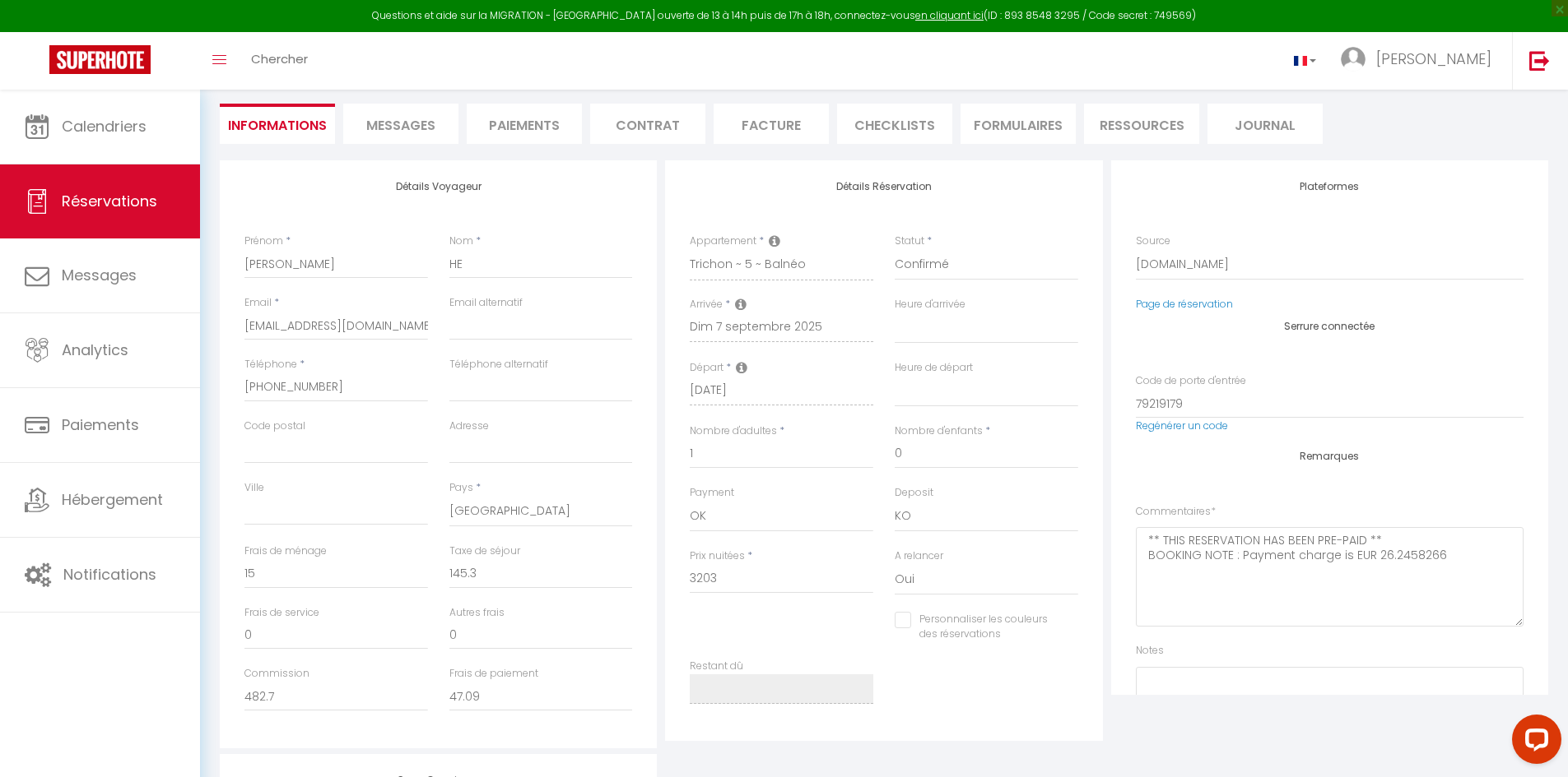
scroll to position [172, 0]
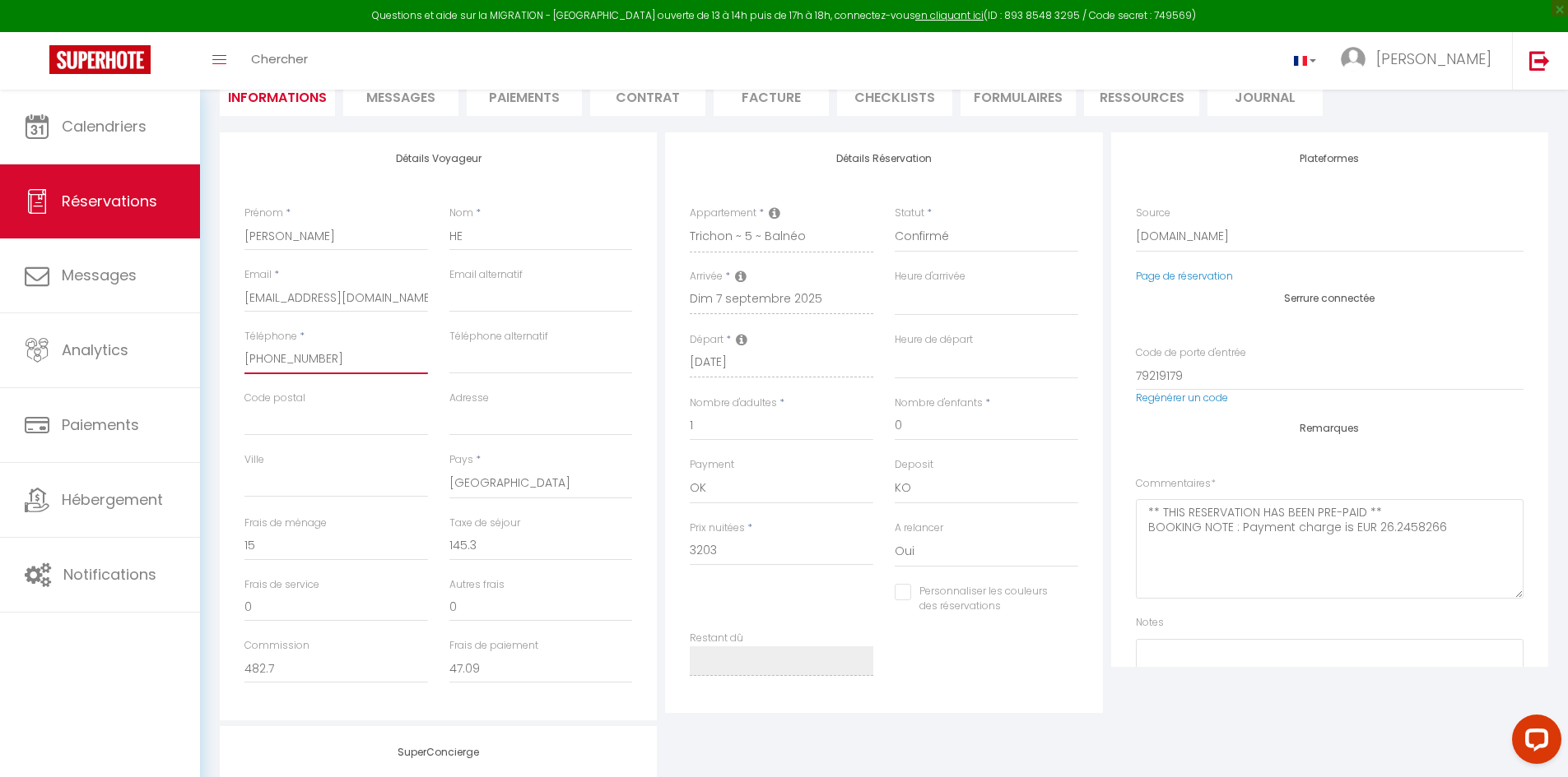
drag, startPoint x: 306, startPoint y: 358, endPoint x: 249, endPoint y: 358, distance: 57.0
click at [249, 358] on input "[PHONE_NUMBER]" at bounding box center [336, 360] width 184 height 30
select select
checkbox input "false"
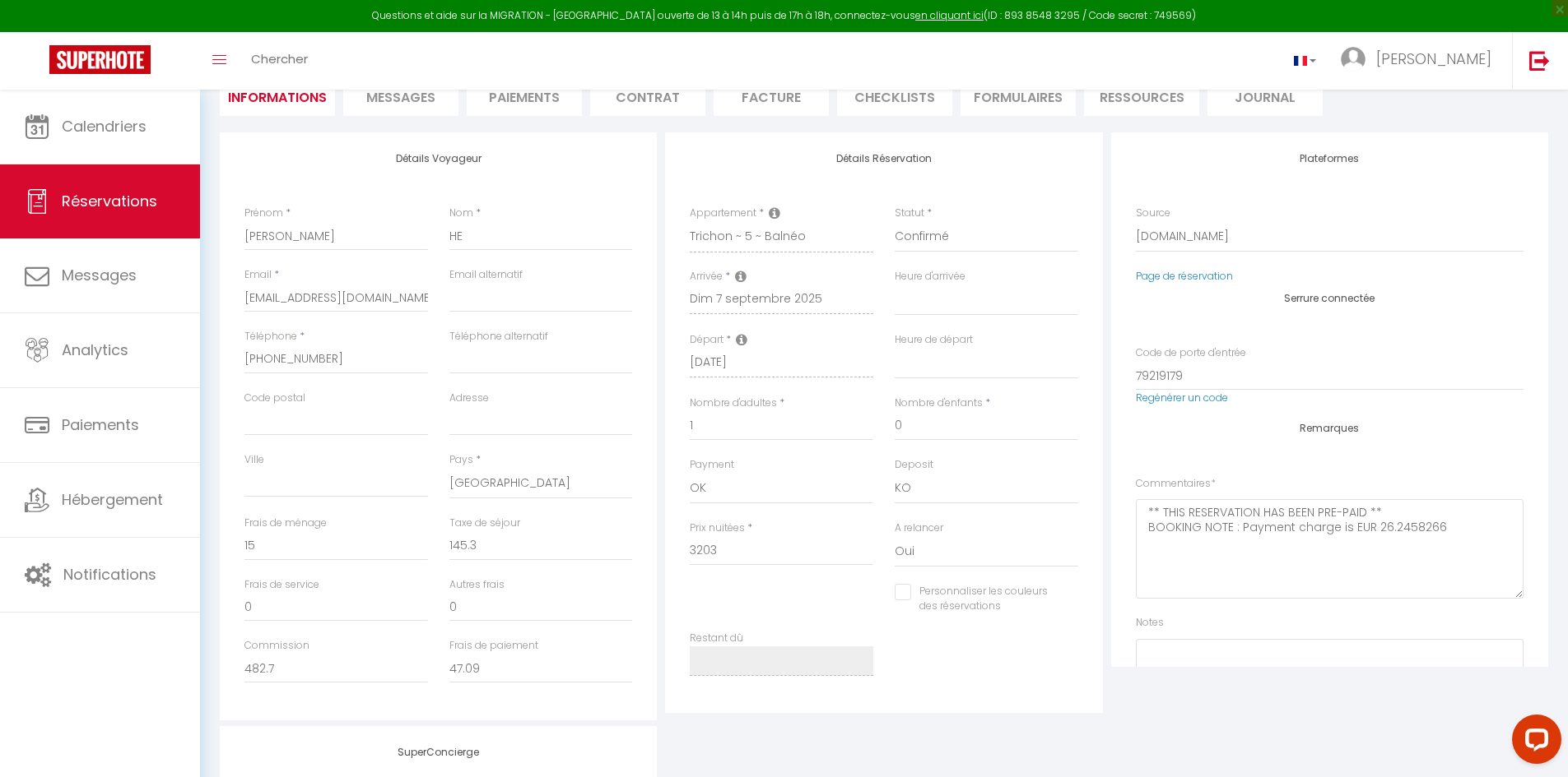
click at [234, 358] on div "Téléphone * [PHONE_NUMBER]" at bounding box center [337, 360] width 205 height 61
select select
checkbox input "false"
select select
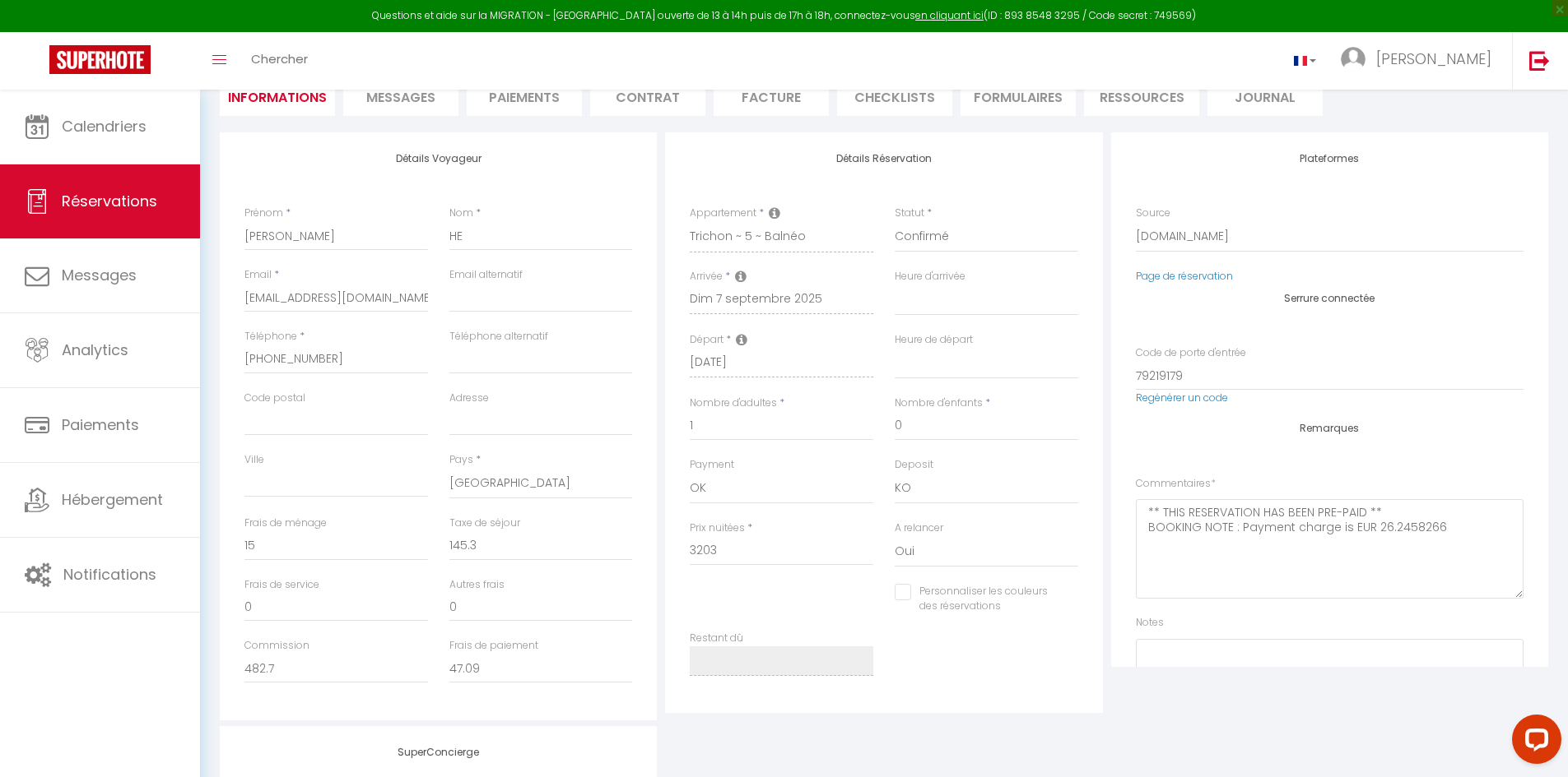
select select
checkbox input "false"
select select
checkbox input "false"
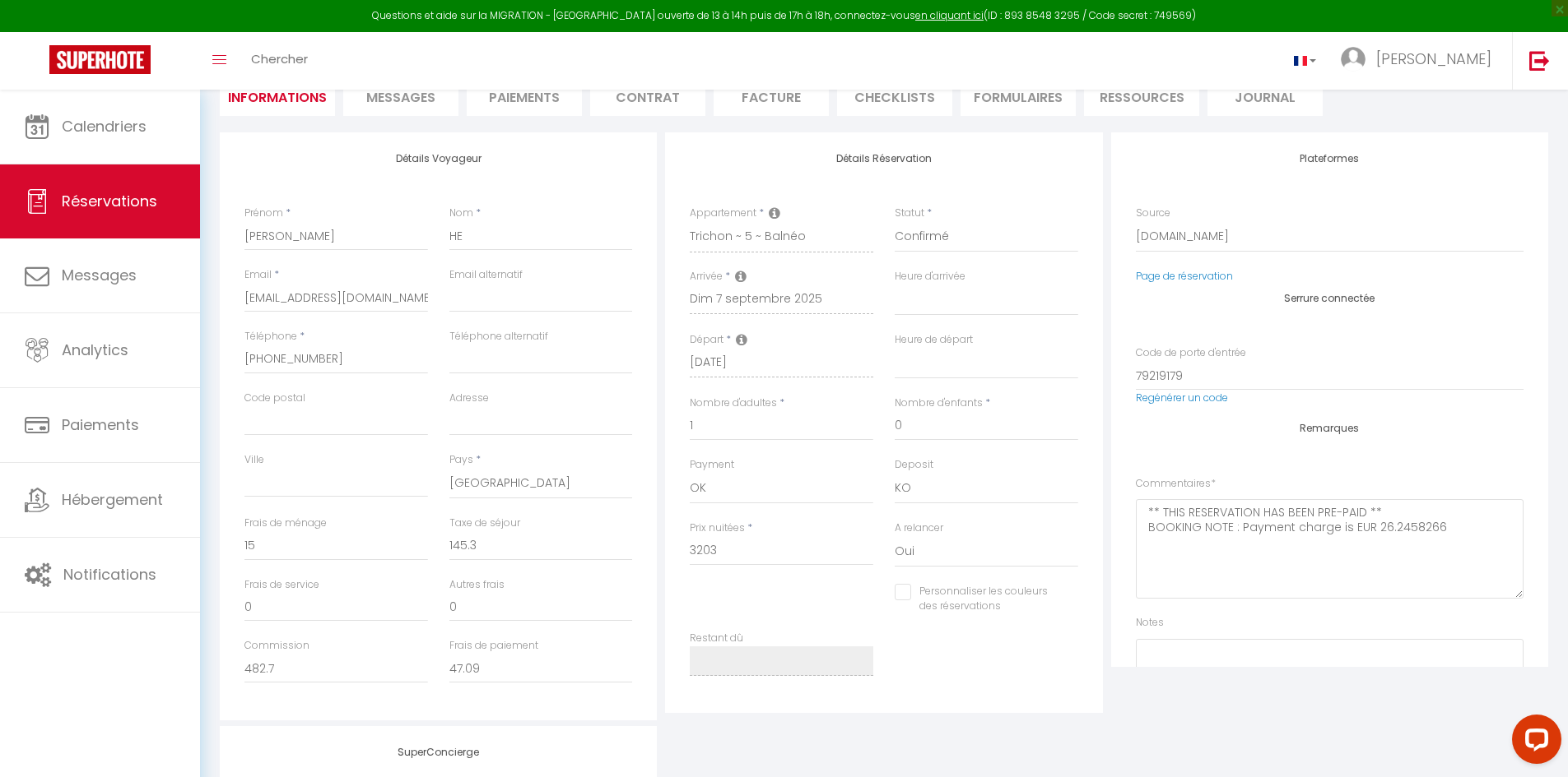
select select
checkbox input "false"
select select
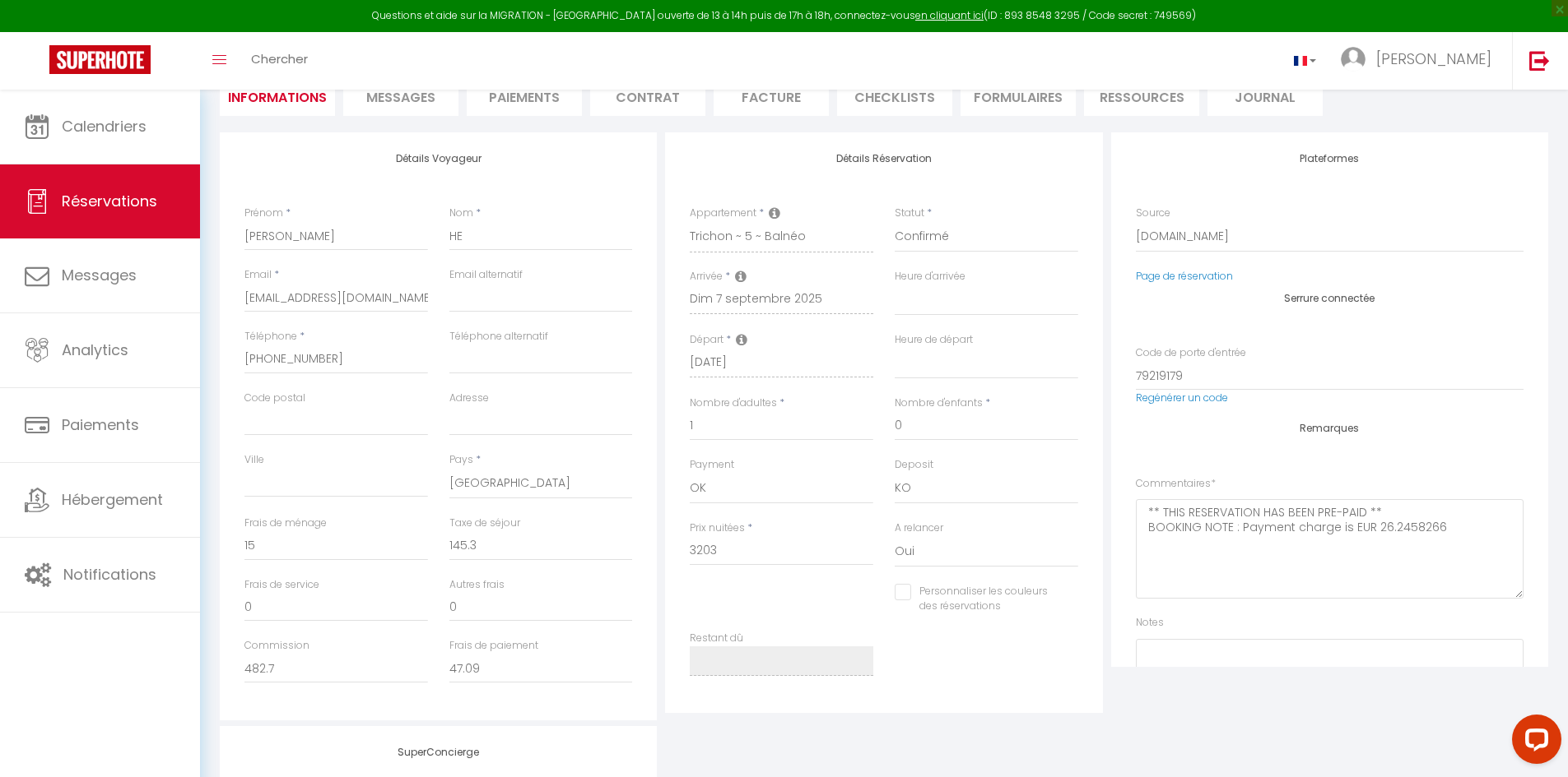
checkbox input "false"
select select
checkbox input "false"
select select
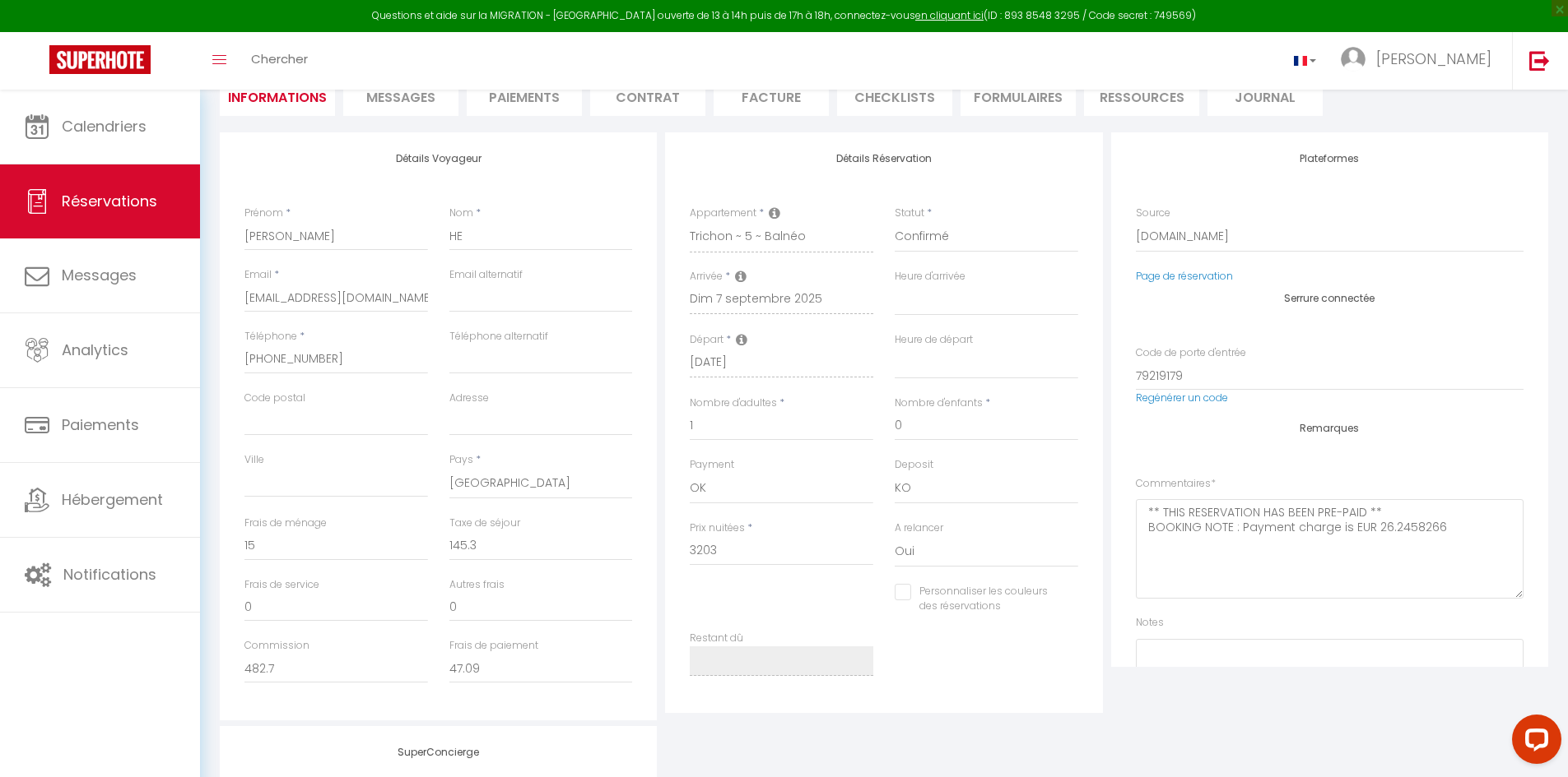
select select
checkbox input "false"
select select
checkbox input "false"
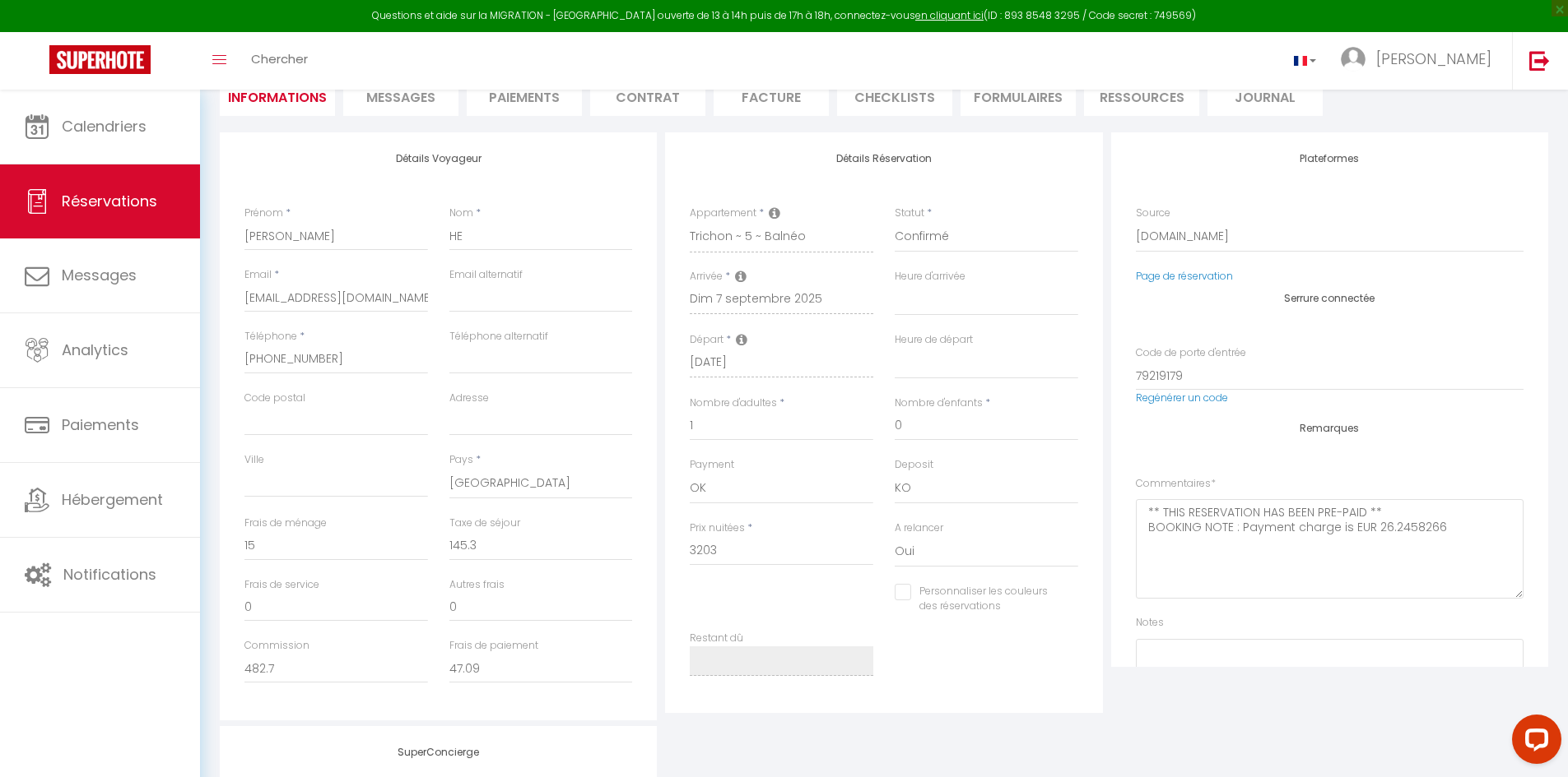
select select
checkbox input "false"
select select
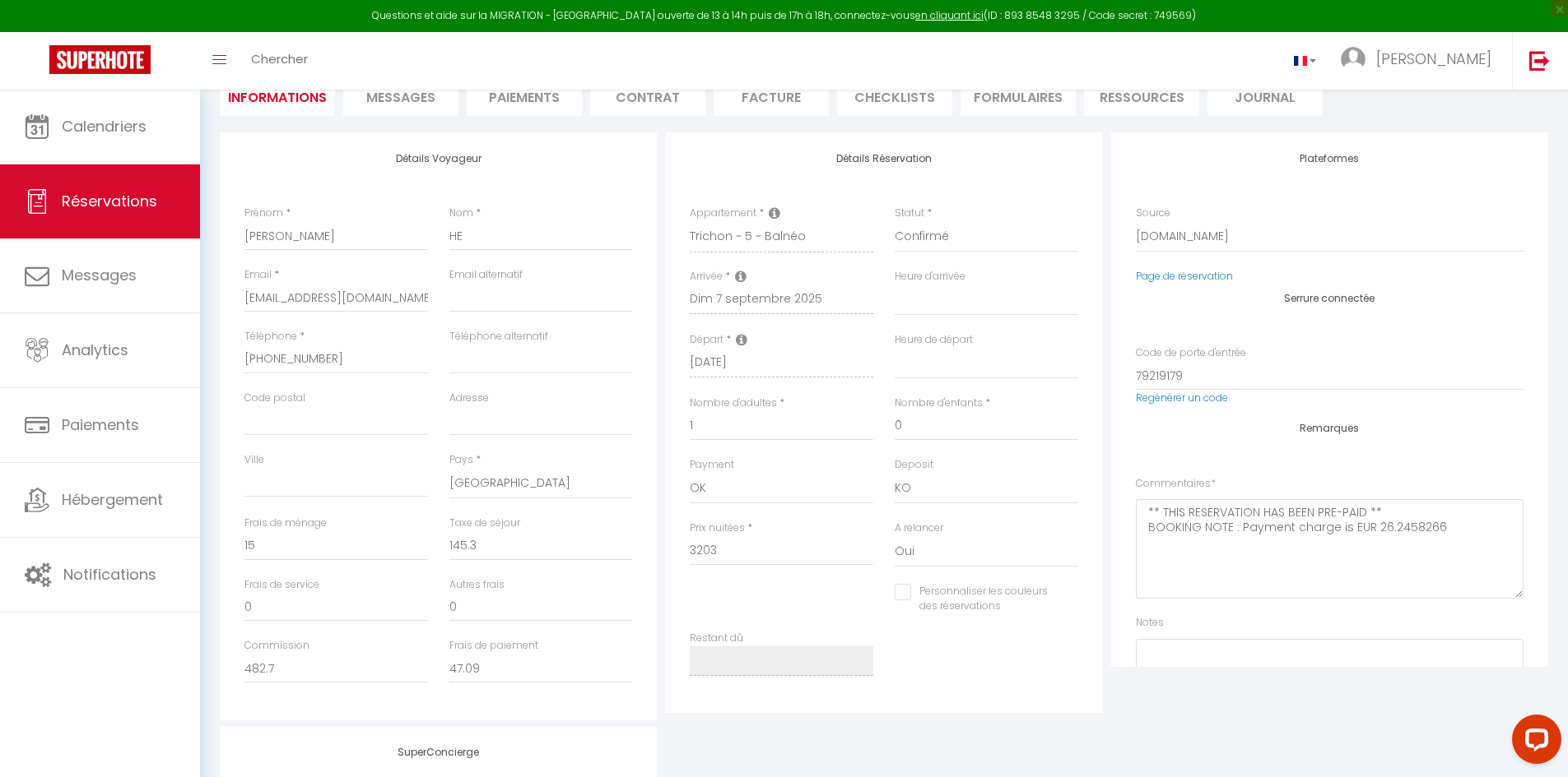
checkbox input "false"
select select
checkbox input "false"
select select
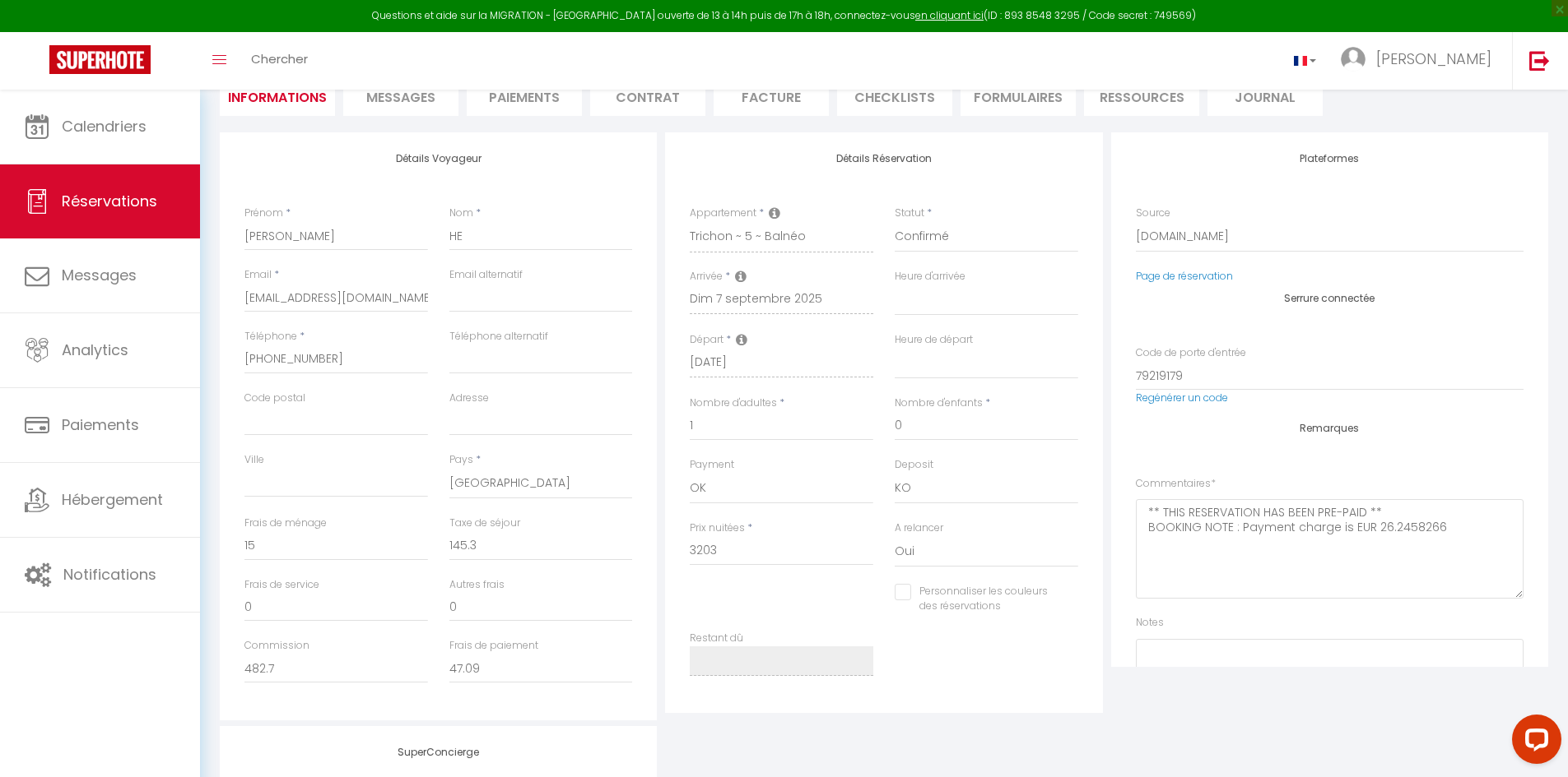
select select
checkbox input "false"
select select
checkbox input "false"
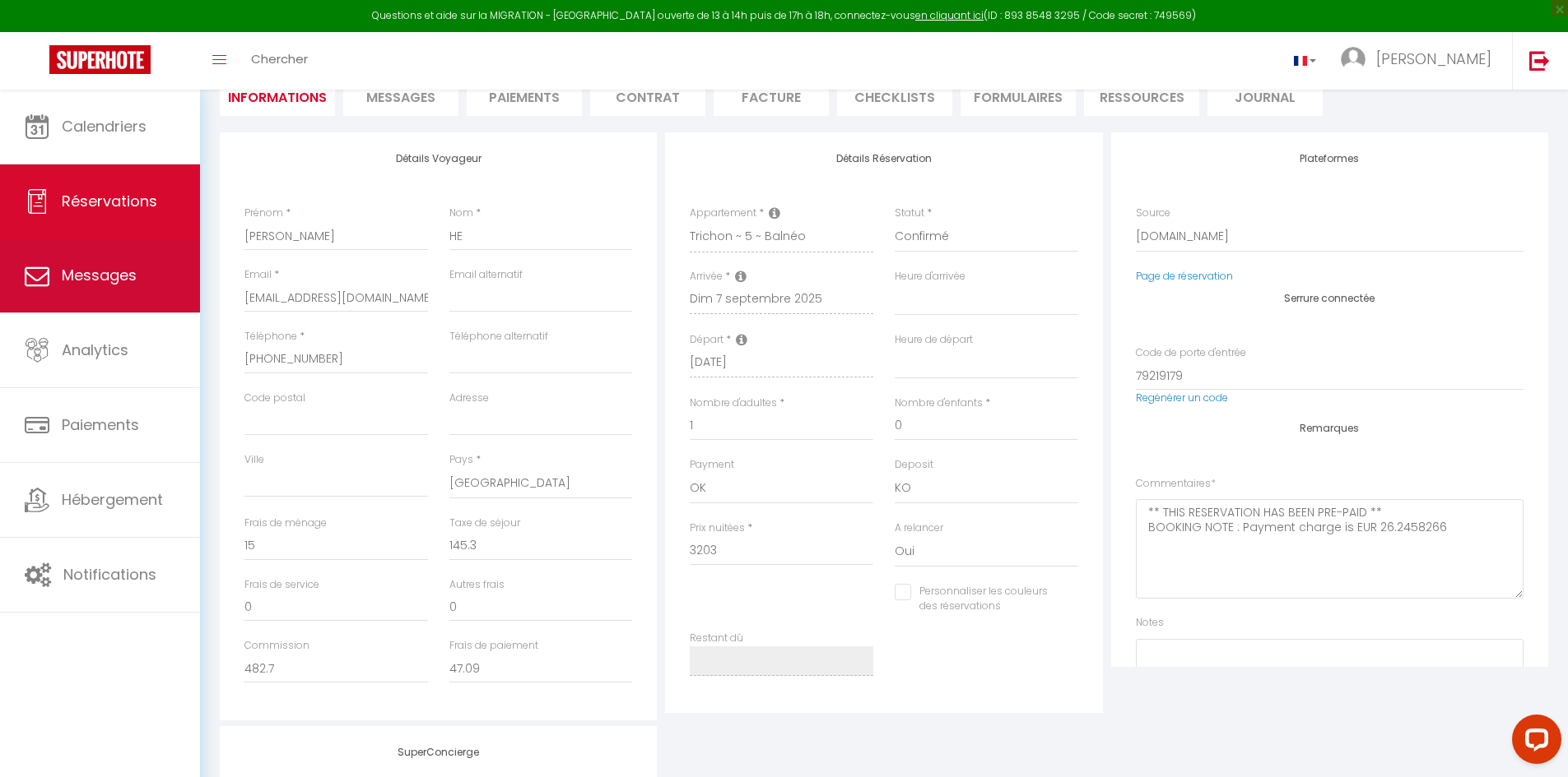
select select
checkbox input "false"
select select
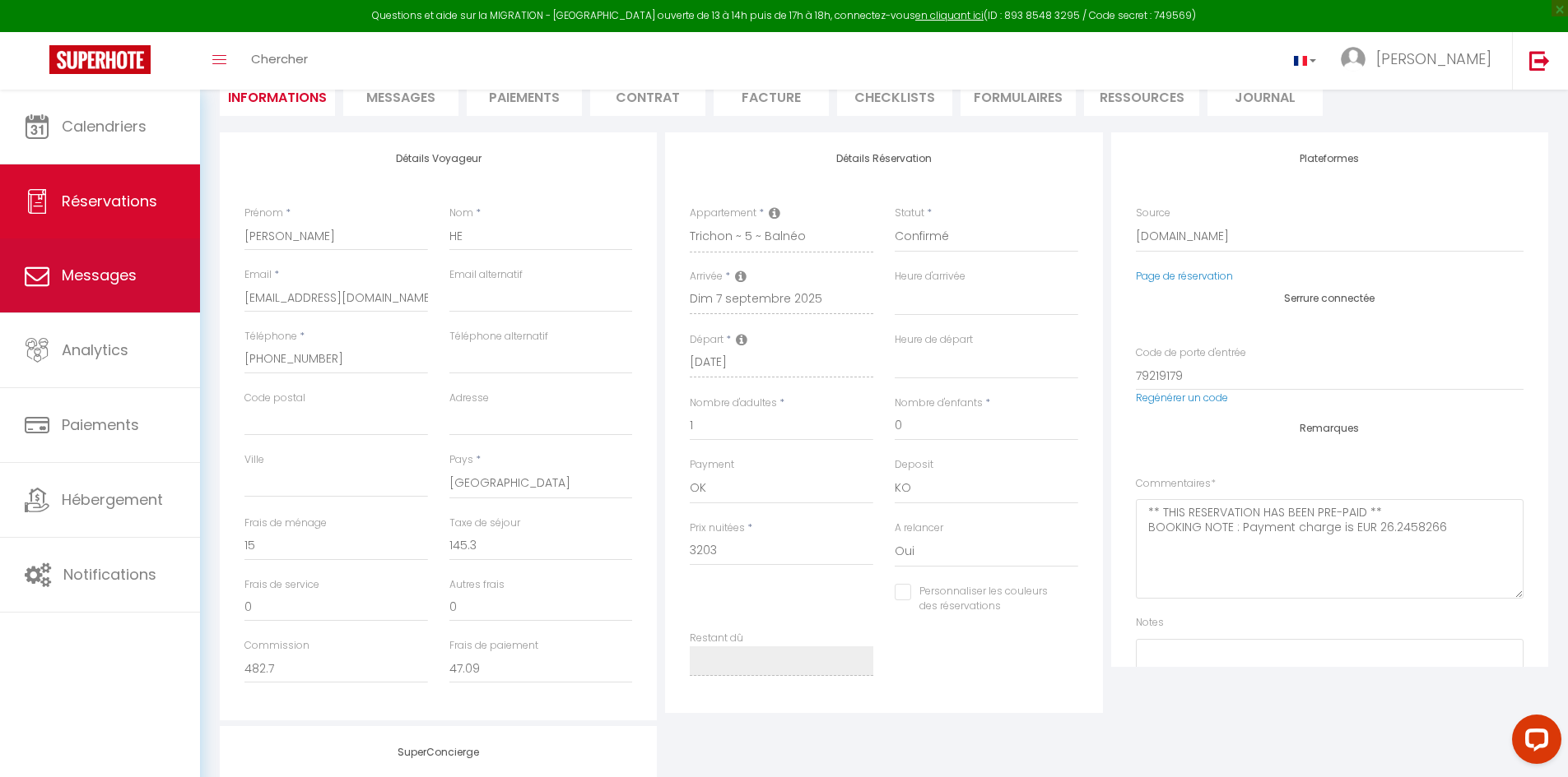
checkbox input "false"
select select
checkbox input "false"
select select
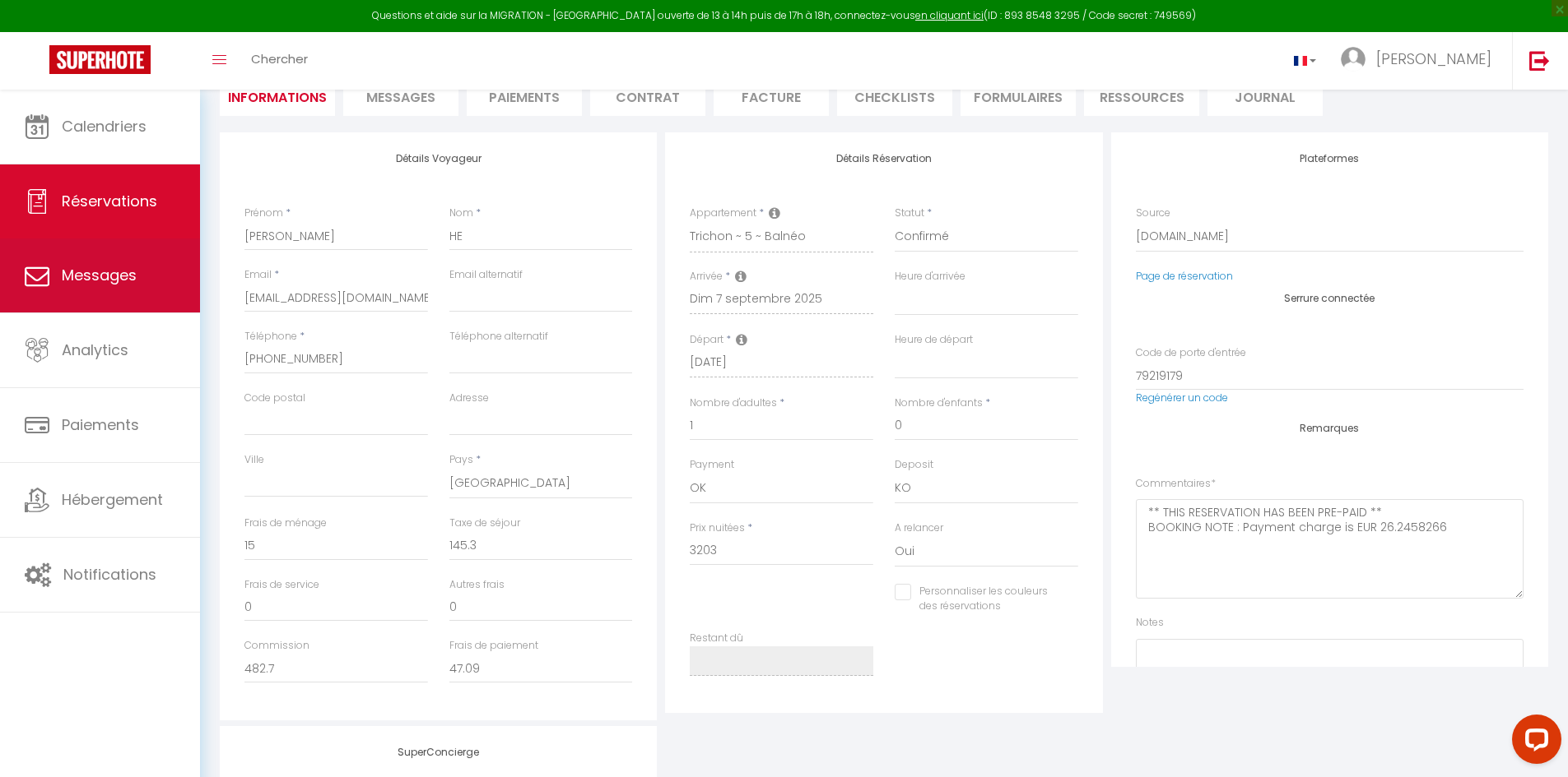
select select
checkbox input "false"
select select
checkbox input "false"
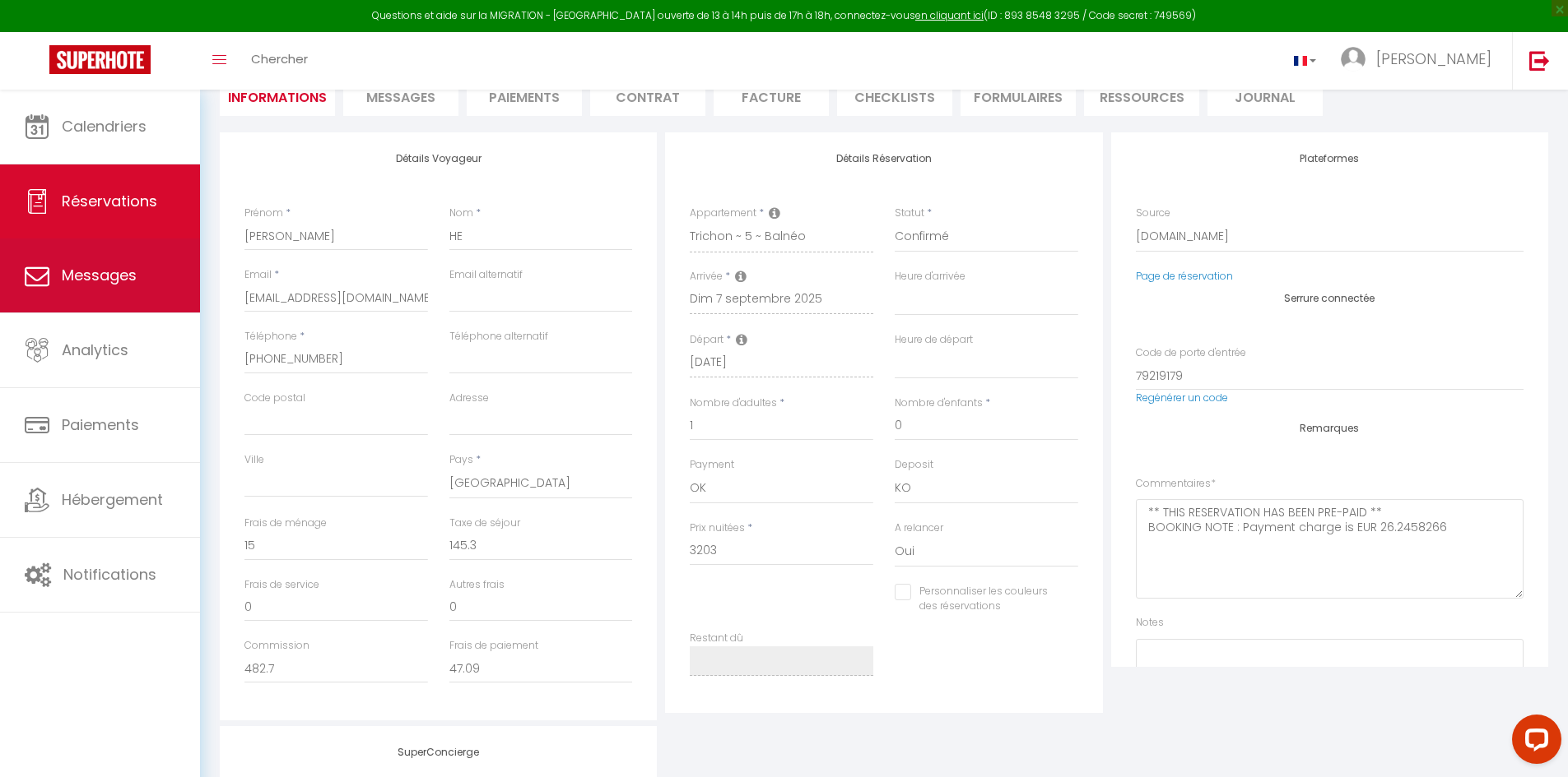
select select
checkbox input "false"
select select
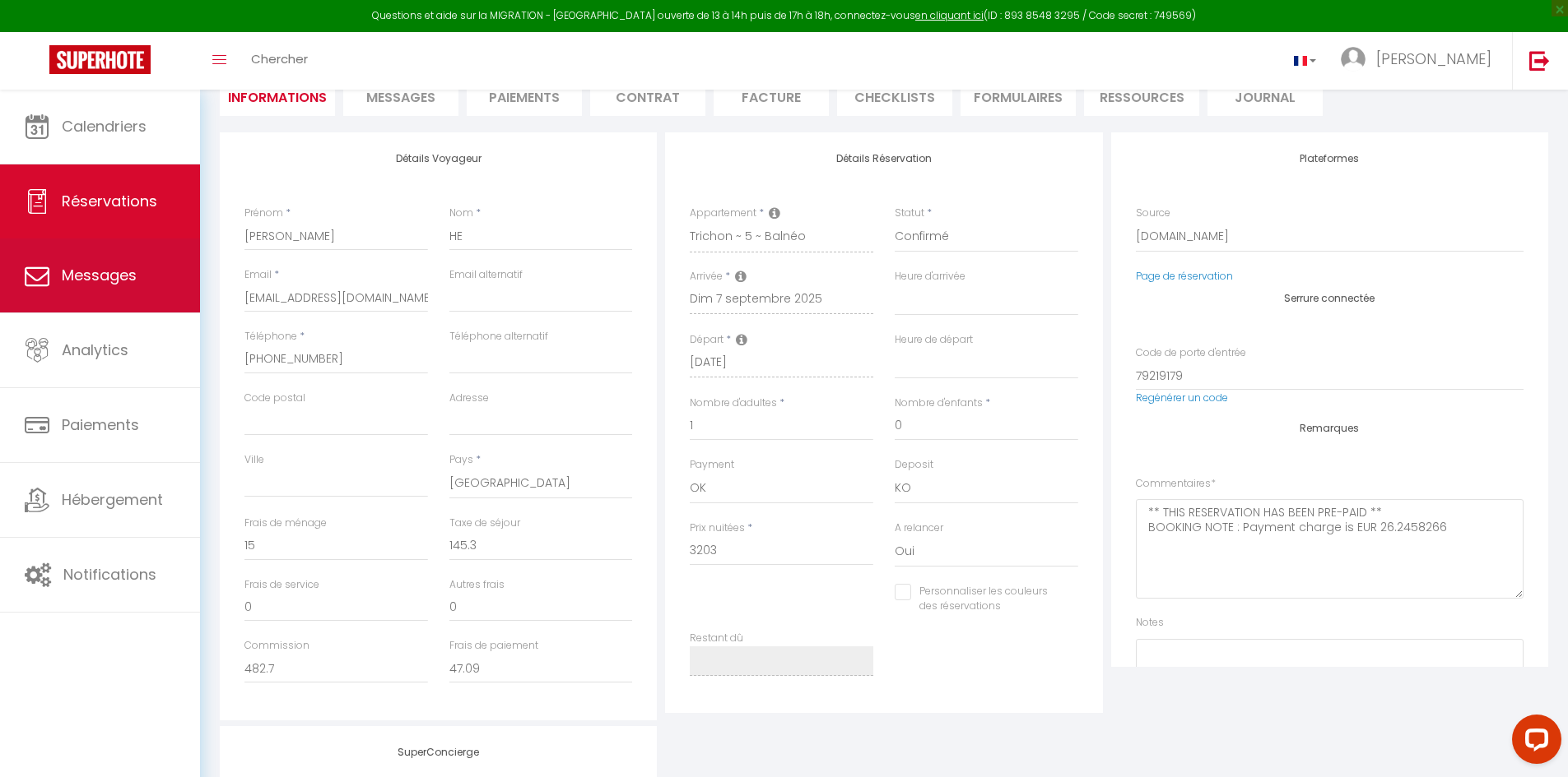
checkbox input "false"
select select
checkbox input "false"
select select
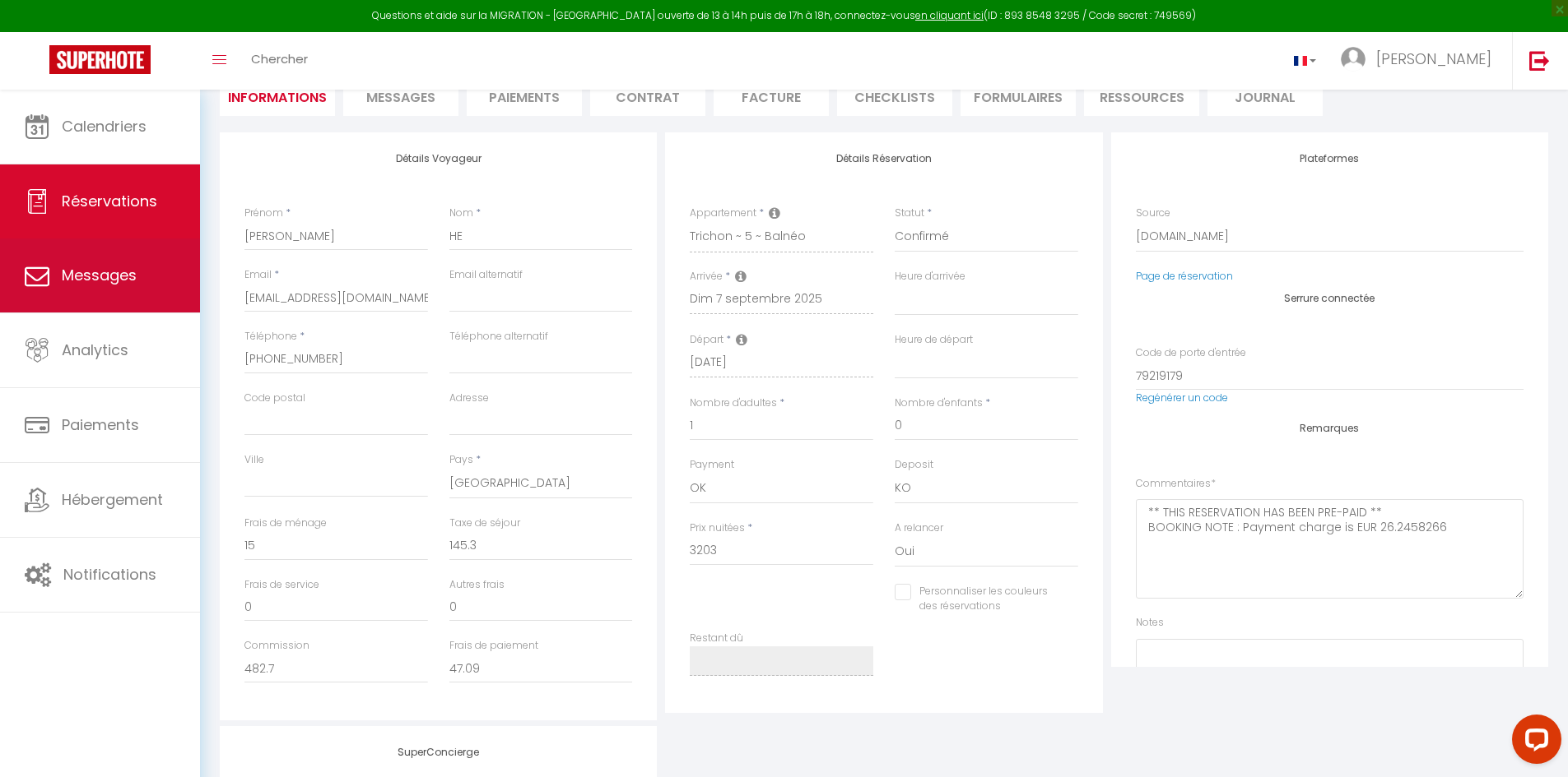
select select
checkbox input "false"
select select
checkbox input "false"
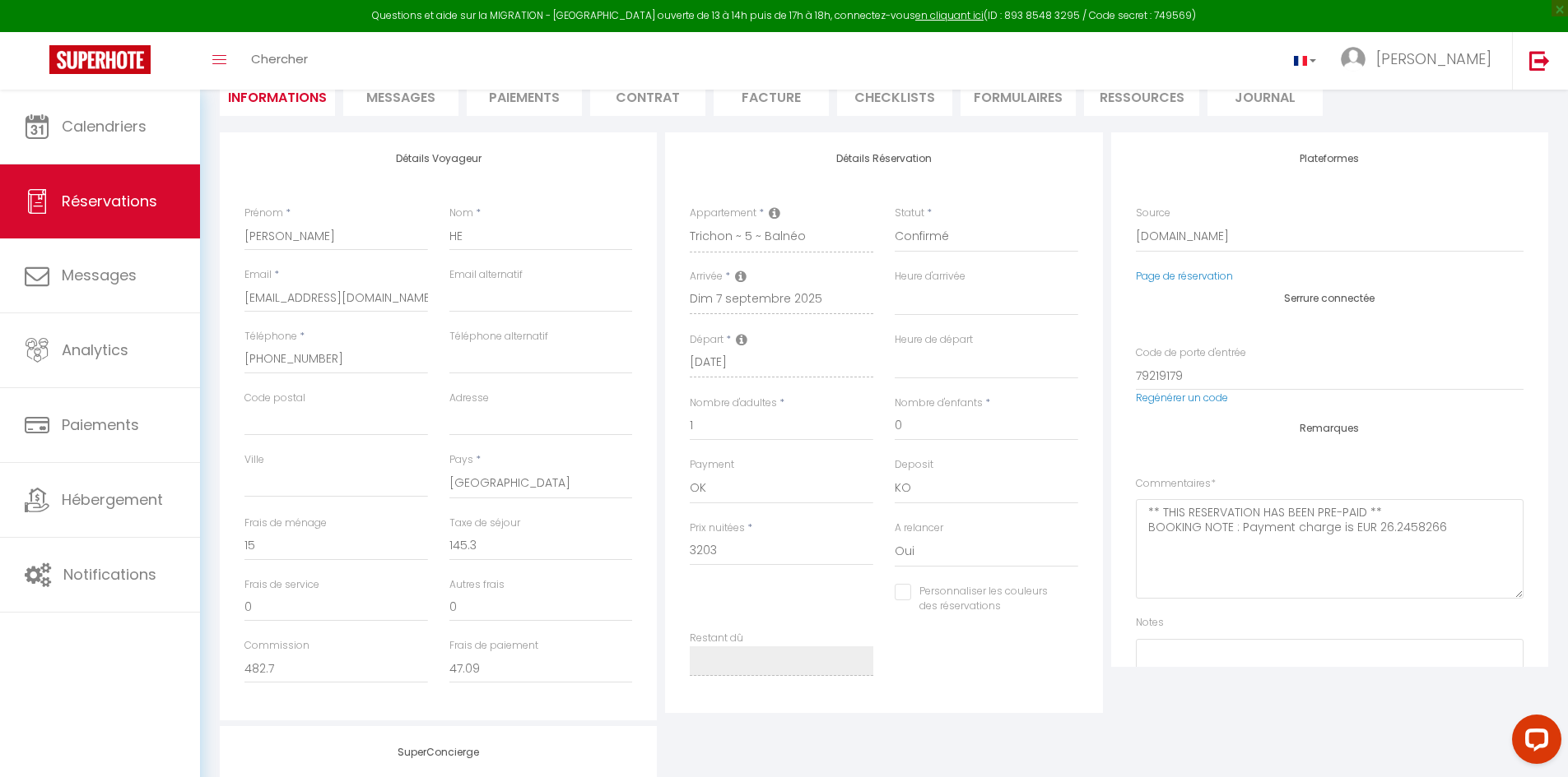
select select
checkbox input "false"
